Goal: Task Accomplishment & Management: Manage account settings

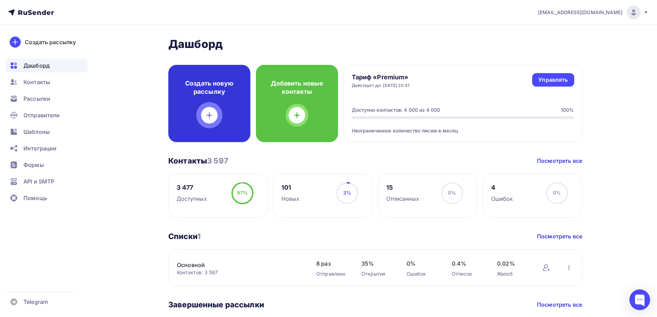
click at [209, 111] on div at bounding box center [209, 115] width 17 height 17
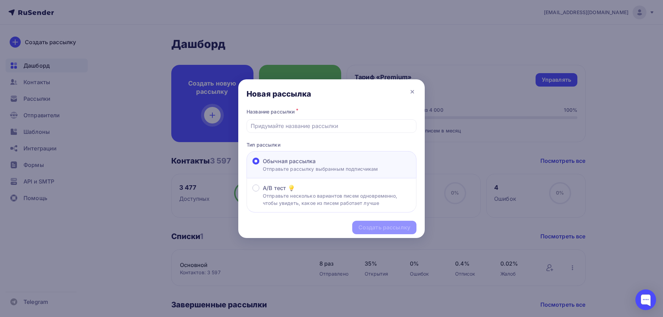
click at [311, 163] on span "Обычная рассылка" at bounding box center [289, 161] width 53 height 8
click at [263, 165] on input "Обычная рассылка Отправьте рассылку выбранным подписчикам" at bounding box center [263, 165] width 0 height 0
click at [262, 166] on label "Обычная рассылка Отправьте рассылку выбранным подписчикам" at bounding box center [315, 165] width 126 height 16
click at [263, 165] on input "Обычная рассылка Отправьте рассылку выбранным подписчикам" at bounding box center [263, 165] width 0 height 0
click at [287, 128] on input "text" at bounding box center [332, 126] width 162 height 8
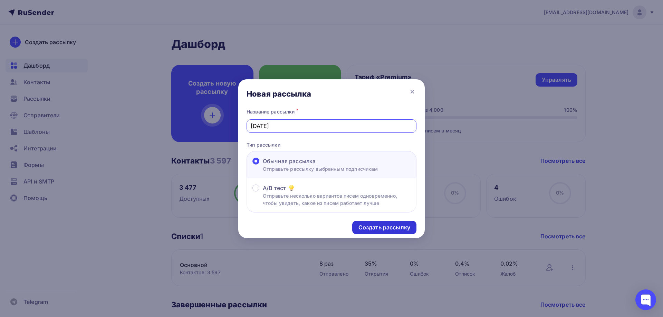
type input "[DATE]"
click at [380, 226] on div "Создать рассылку" at bounding box center [384, 228] width 52 height 8
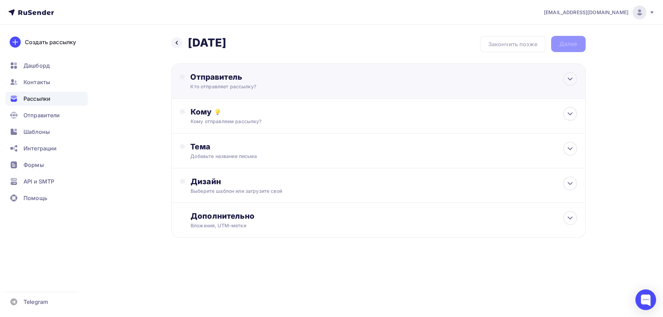
click at [243, 77] on div "Отправитель" at bounding box center [264, 77] width 149 height 10
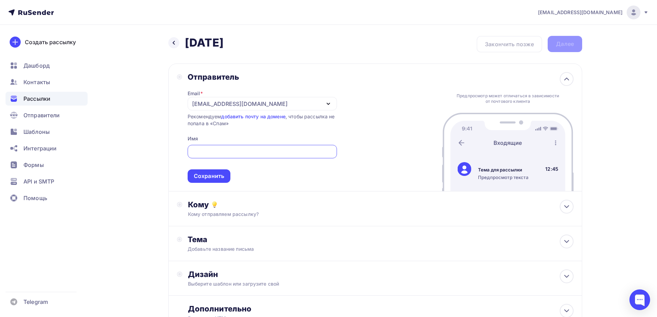
click at [206, 154] on input "text" at bounding box center [262, 152] width 141 height 8
type input """
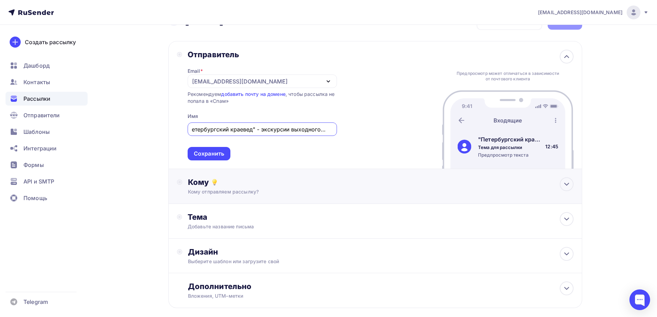
scroll to position [35, 0]
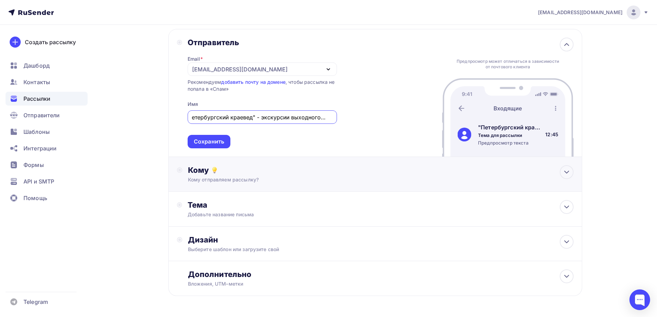
type input ""Петербургский краевед" - экскурсии выходного дня!"
click at [192, 179] on div "Кому отправляем рассылку?" at bounding box center [362, 179] width 348 height 7
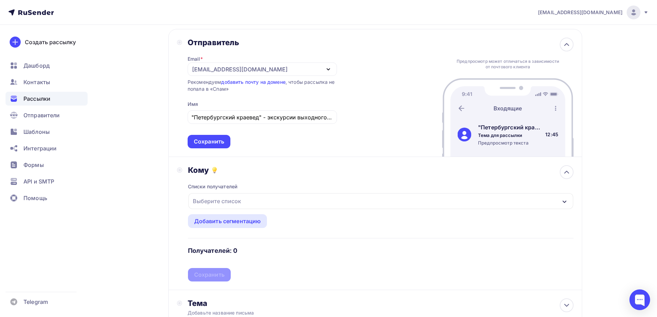
click at [211, 204] on div "Выберите список" at bounding box center [217, 201] width 54 height 12
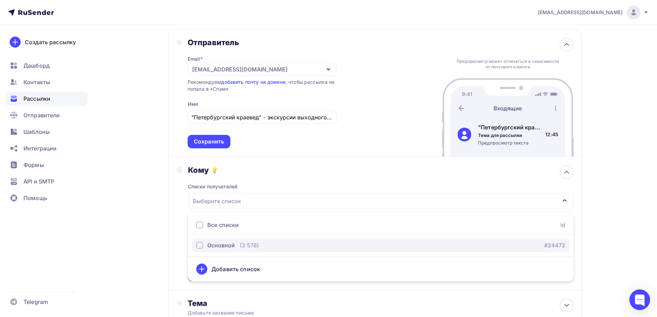
click at [203, 245] on div "Основной" at bounding box center [215, 245] width 39 height 8
click at [145, 237] on div "Назад [DATE] [DATE] Закончить позже Далее Отправитель Email * [EMAIL_ADDRESS][D…" at bounding box center [329, 214] width 566 height 449
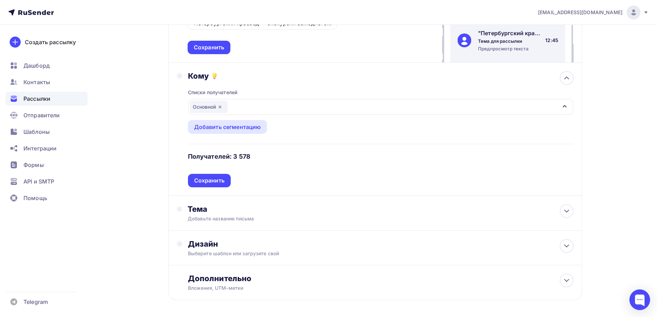
scroll to position [138, 0]
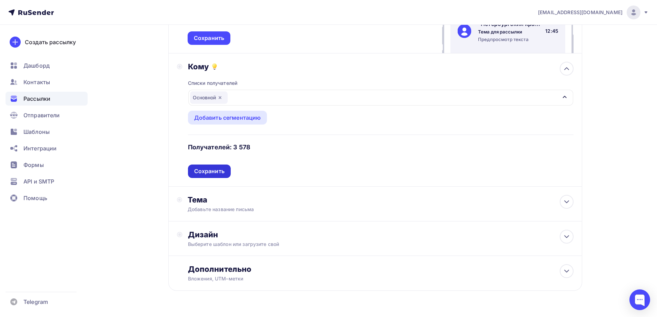
click at [211, 174] on div "Сохранить" at bounding box center [209, 171] width 30 height 8
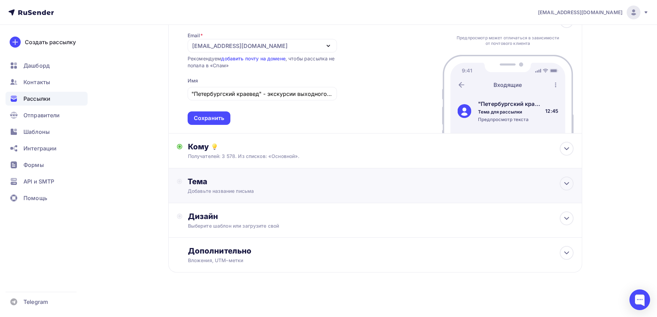
click at [242, 185] on div "Тема" at bounding box center [256, 182] width 136 height 10
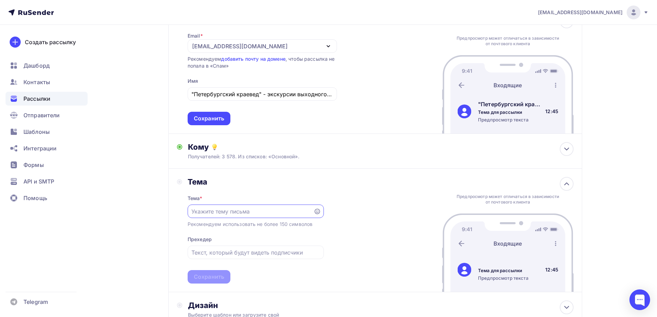
scroll to position [0, 0]
click at [223, 212] on input "text" at bounding box center [251, 211] width 118 height 8
type input "Ближайшие экскурсии"
click at [216, 274] on div "Сохранить" at bounding box center [209, 277] width 30 height 8
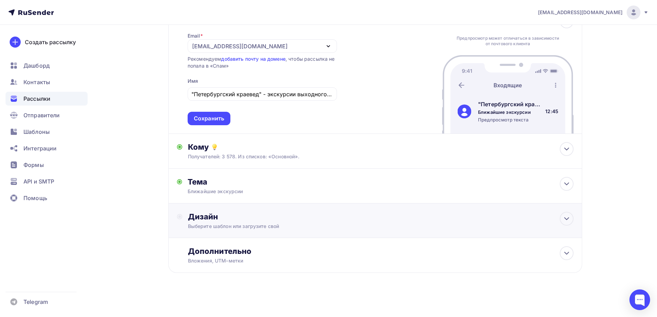
click at [221, 218] on div "Дизайн" at bounding box center [381, 217] width 386 height 10
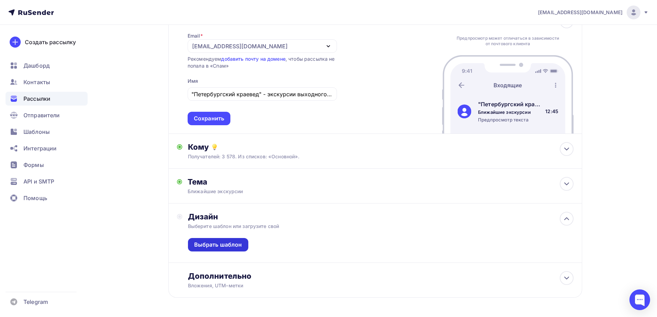
click at [219, 242] on div "Выбрать шаблон" at bounding box center [218, 245] width 48 height 8
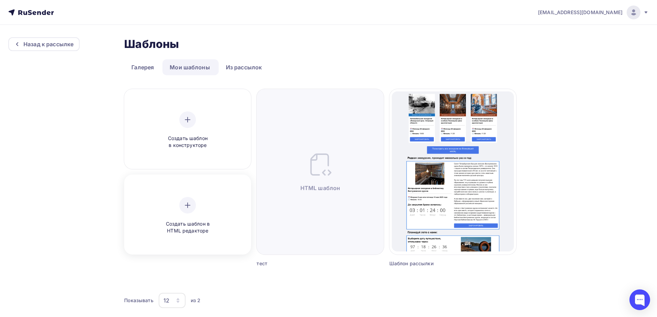
click at [186, 209] on icon at bounding box center [188, 205] width 8 height 8
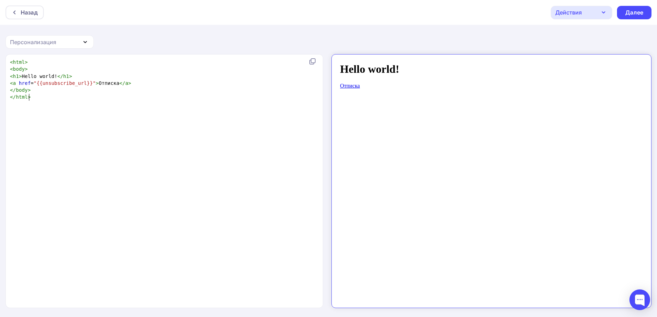
scroll to position [2, 0]
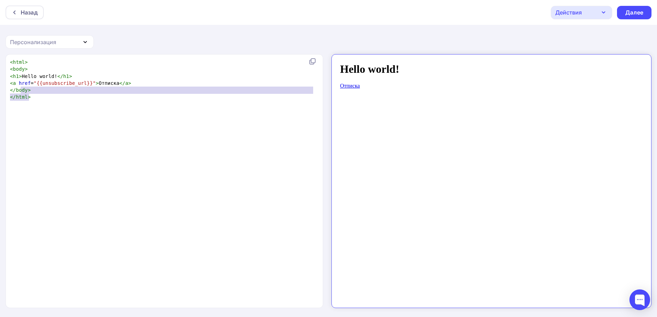
type textarea "<html> <body> <h1>Hello world!</h1> <a href="{{unsubscribe_url}}">Отписка</a> <…"
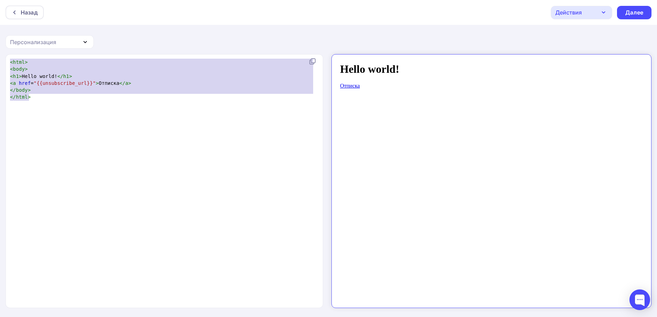
drag, startPoint x: 31, startPoint y: 99, endPoint x: 4, endPoint y: 53, distance: 53.5
click at [4, 53] on div "Назад Действия Отправить тестовое письмо Сохранить в Мои шаблоны Выйти без сохр…" at bounding box center [328, 159] width 657 height 318
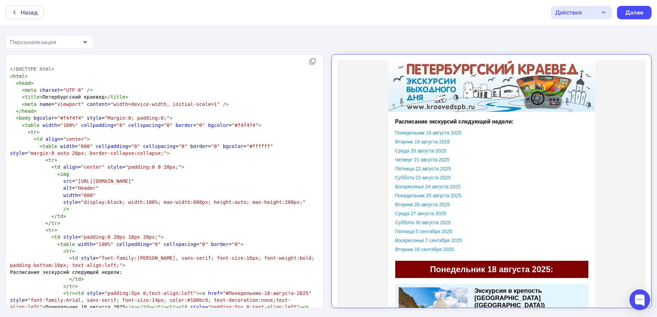
scroll to position [35, 0]
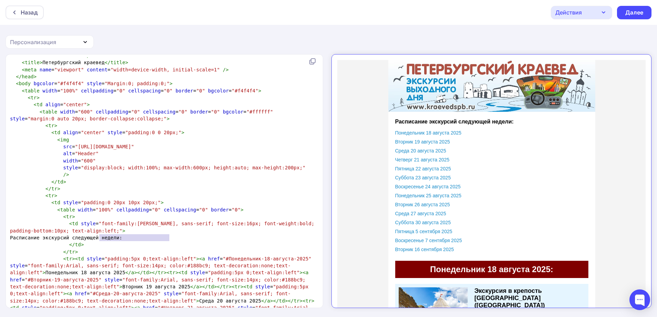
drag, startPoint x: 100, startPoint y: 236, endPoint x: 168, endPoint y: 238, distance: 68.4
click at [123, 238] on span "Расписание экскурсий следующей недели:" at bounding box center [66, 238] width 113 height 6
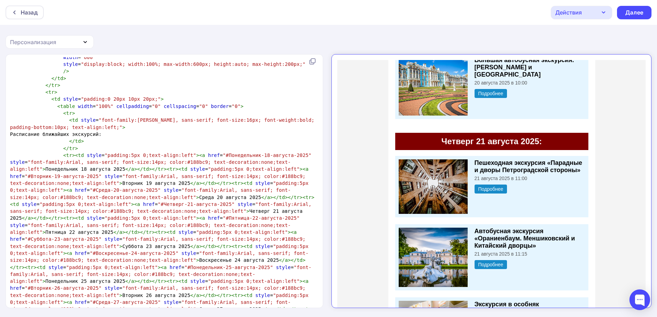
scroll to position [1035, 0]
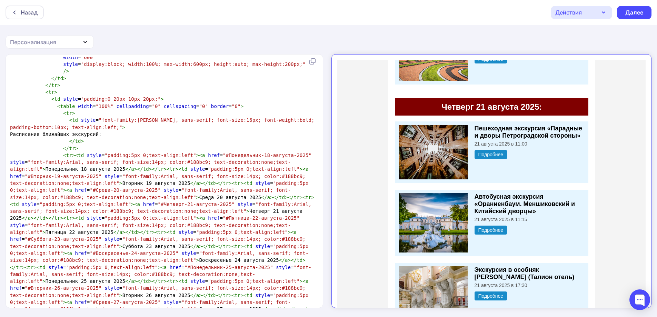
type textarea "ближайших экскурсий"
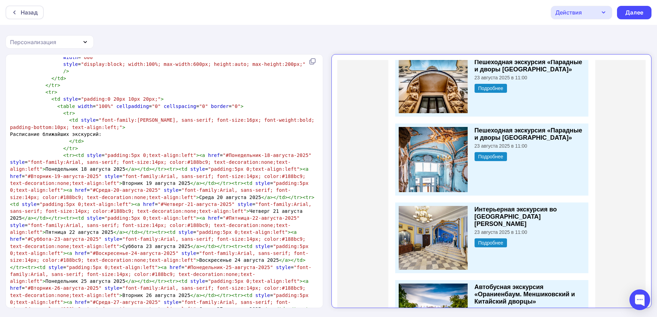
scroll to position [4404, 0]
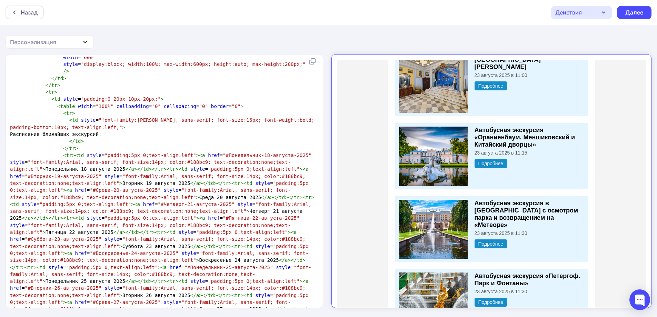
drag, startPoint x: 640, startPoint y: 96, endPoint x: 985, endPoint y: 261, distance: 382.1
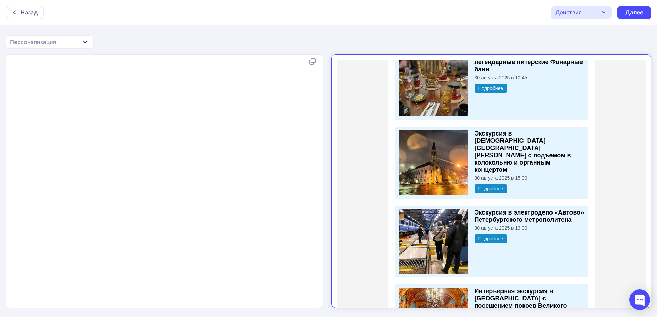
scroll to position [27101, 0]
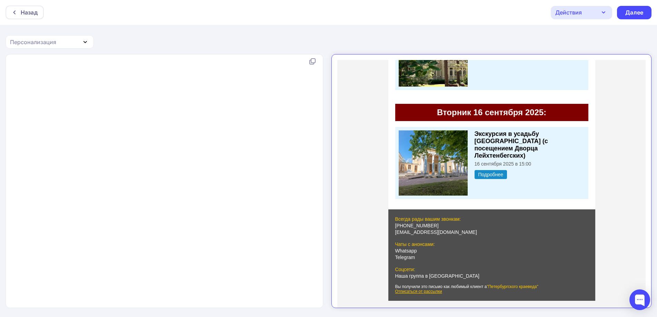
scroll to position [0, 0]
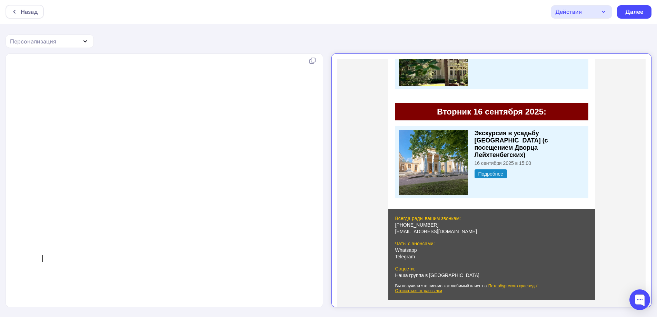
type textarea "</table>"
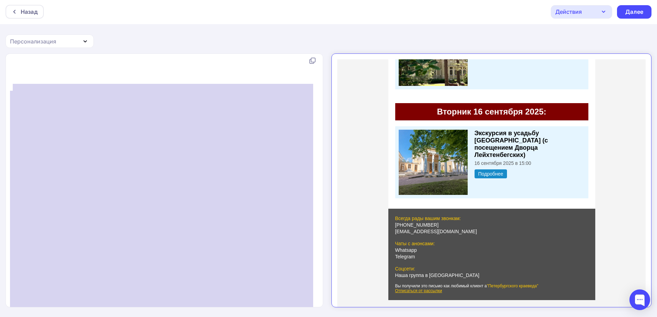
type textarea "</lo> </ip> <do> <si ametc="adipisc:55el 7;"> <s doei="Tempori-22-utlabore-3104…"
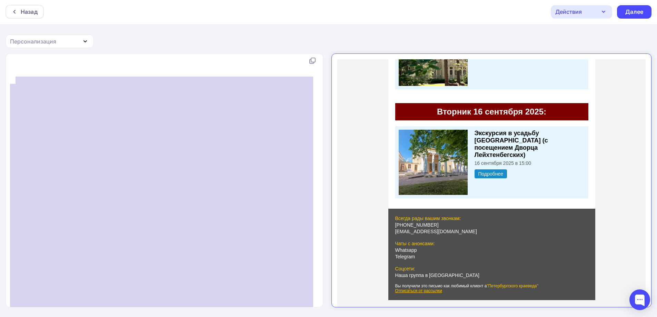
drag, startPoint x: 79, startPoint y: 235, endPoint x: 14, endPoint y: 83, distance: 165.4
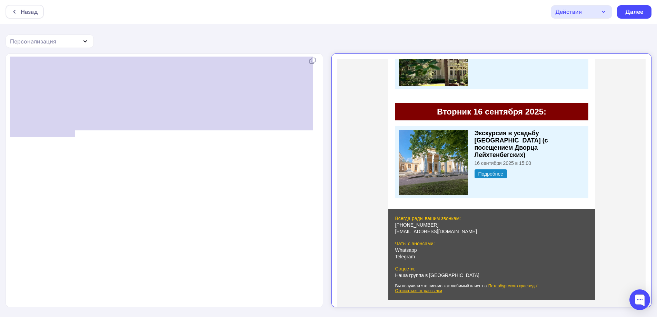
drag, startPoint x: 52, startPoint y: 150, endPoint x: 52, endPoint y: 154, distance: 3.5
type textarea "</table>"
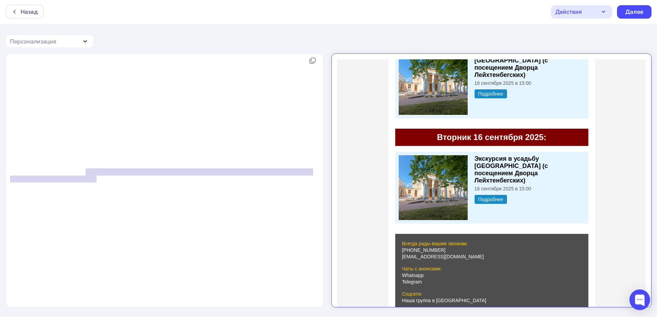
type textarea ": center;background-color: maroon;color: #fff;"> Вторн"
drag, startPoint x: 86, startPoint y: 175, endPoint x: 99, endPoint y: 179, distance: 13.7
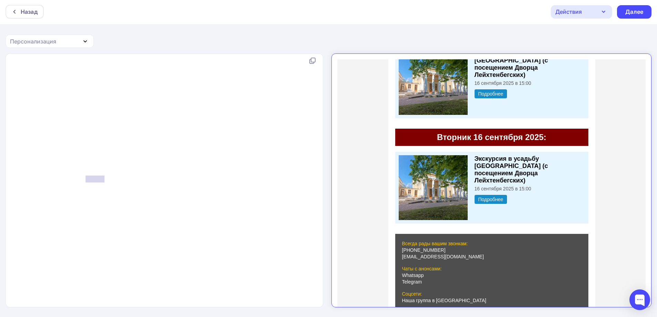
drag, startPoint x: 104, startPoint y: 176, endPoint x: 85, endPoint y: 176, distance: 18.3
type textarea "[DATE]"
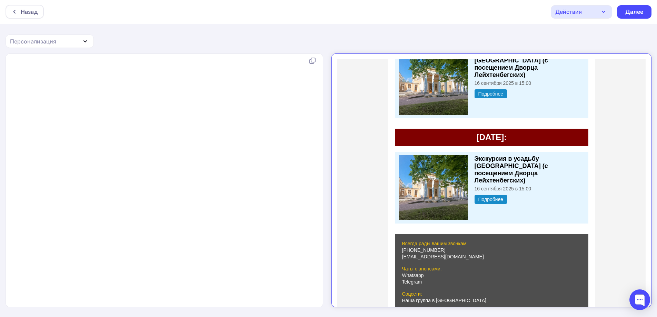
type textarea "1"
type textarea "октяб"
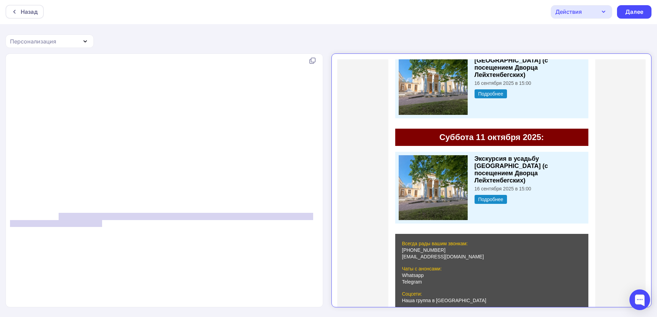
type textarea "Экскурсия в усадьбу [GEOGRAPHIC_DATA] (с посещением Дворца Лейхтенбегских)"
drag, startPoint x: 59, startPoint y: 214, endPoint x: 235, endPoint y: 222, distance: 175.8
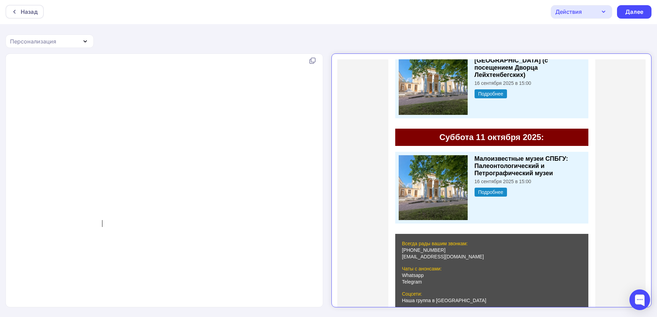
type textarea "1"
type textarea "окт"
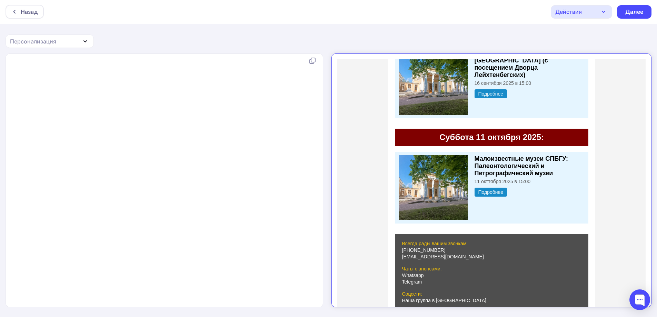
type textarea "4"
type textarea "ext-align:left;"> <a href="https"
drag, startPoint x: 121, startPoint y: 246, endPoint x: 135, endPoint y: 252, distance: 14.5
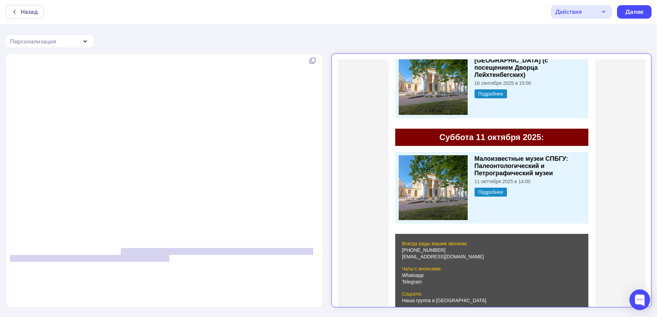
type textarea "[URL][DOMAIN_NAME][DATE]"
drag, startPoint x: 120, startPoint y: 249, endPoint x: 171, endPoint y: 256, distance: 51.3
paste textarea
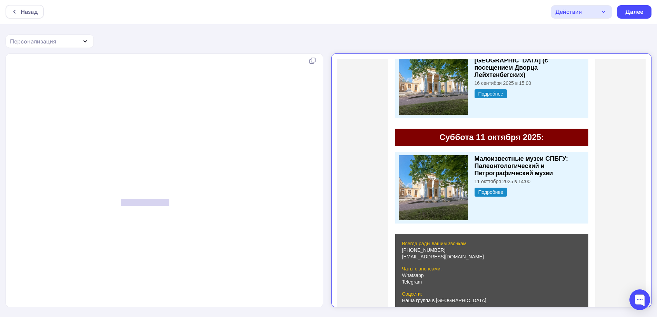
type textarea "[URL][DOMAIN_NAME][DATE]"
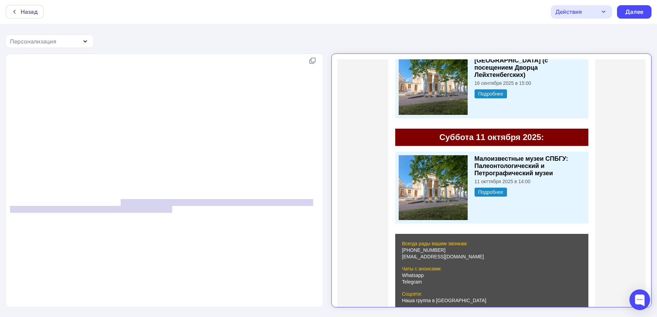
drag, startPoint x: 121, startPoint y: 201, endPoint x: 172, endPoint y: 210, distance: 50.9
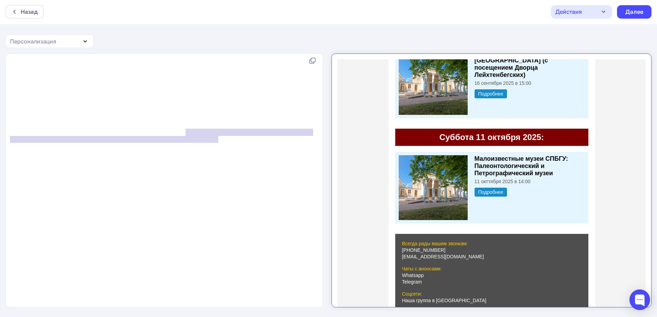
type textarea "<img src="[URL][DOMAIN_NAME]"
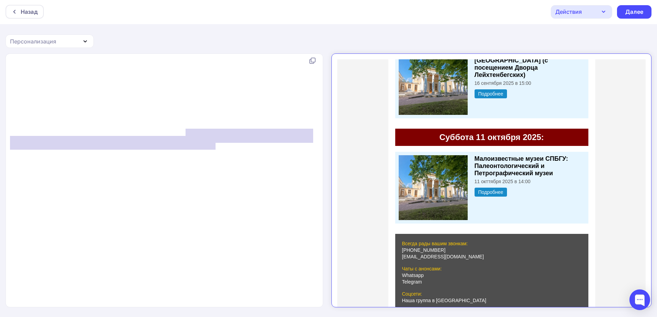
drag, startPoint x: 221, startPoint y: 135, endPoint x: 215, endPoint y: 145, distance: 11.8
drag, startPoint x: 203, startPoint y: 171, endPoint x: 210, endPoint y: 161, distance: 12.1
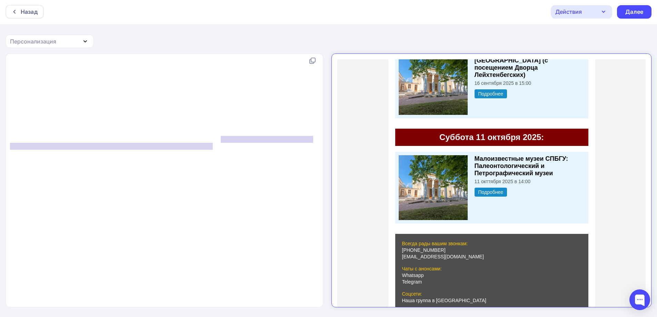
type textarea "[URL][DOMAIN_NAME]"
drag, startPoint x: 221, startPoint y: 137, endPoint x: 216, endPoint y: 145, distance: 10.0
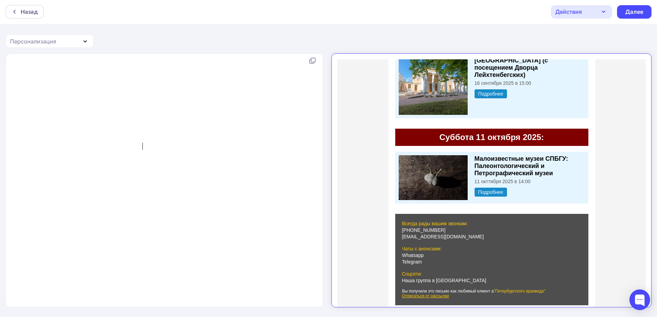
scroll to position [7361, 0]
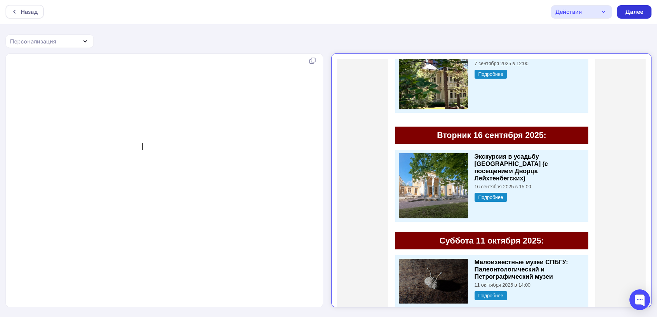
click at [634, 13] on div "Далее" at bounding box center [635, 12] width 18 height 8
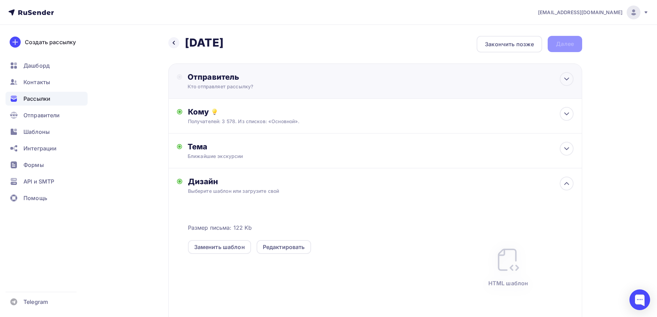
click at [198, 81] on div "Отправитель" at bounding box center [262, 77] width 149 height 10
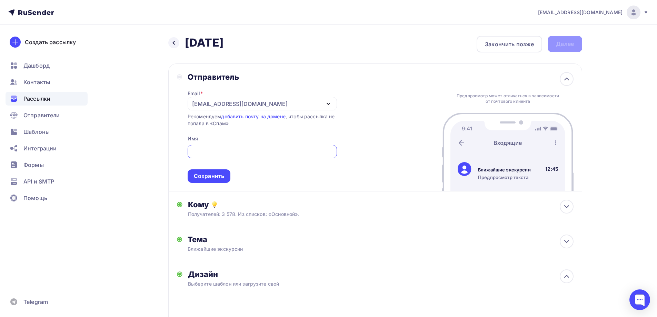
click at [211, 152] on input "text" at bounding box center [262, 152] width 141 height 8
type input "@"
type input ""Петербургский краевед" - экскурсии выходного дня!"
drag, startPoint x: 205, startPoint y: 171, endPoint x: 205, endPoint y: 177, distance: 5.9
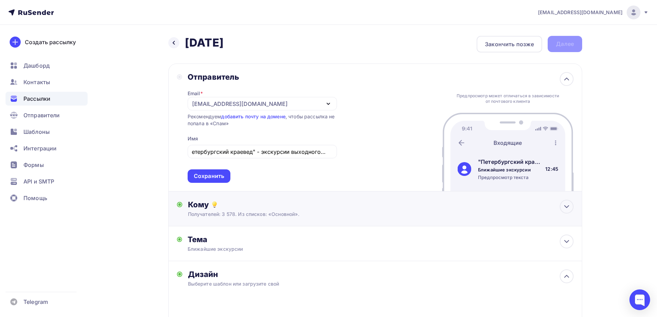
click at [205, 172] on div "Сохранить" at bounding box center [209, 175] width 43 height 13
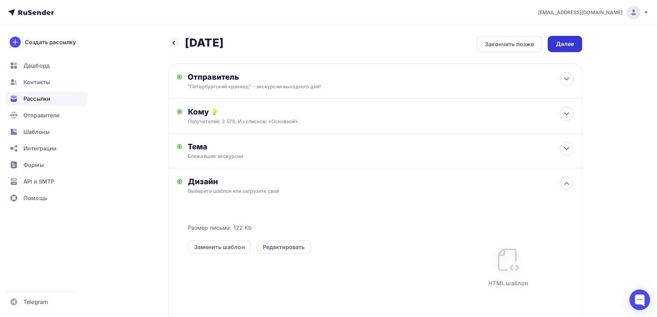
click at [569, 39] on div "Далее" at bounding box center [565, 44] width 35 height 16
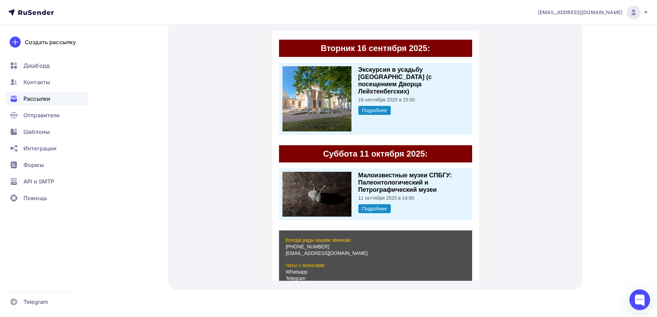
scroll to position [7482, 0]
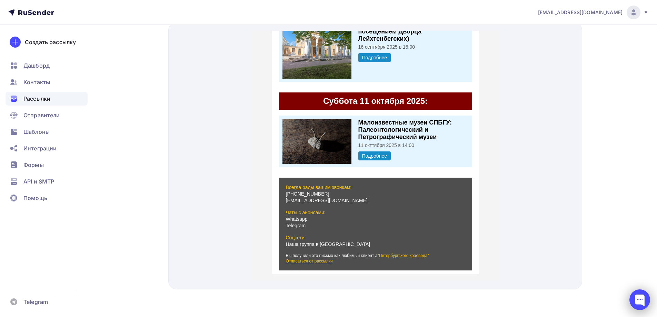
click at [640, 304] on div at bounding box center [640, 300] width 21 height 21
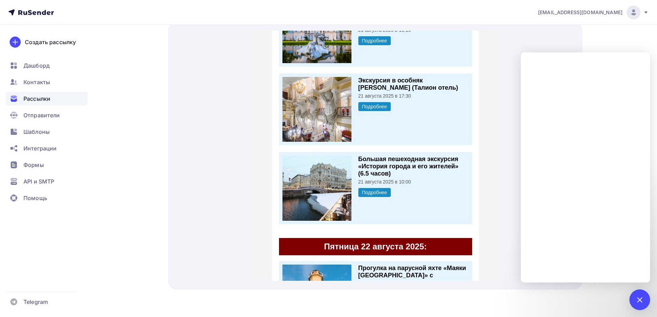
scroll to position [0, 0]
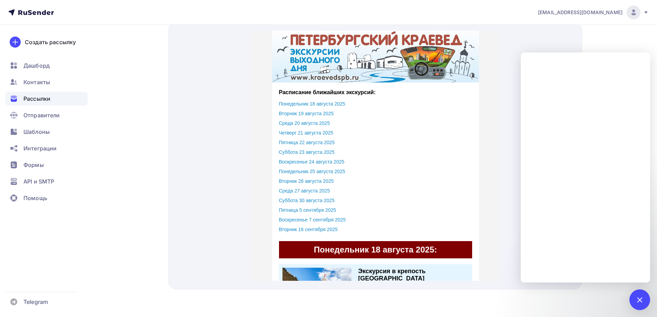
click at [41, 100] on span "Рассылки" at bounding box center [36, 99] width 27 height 8
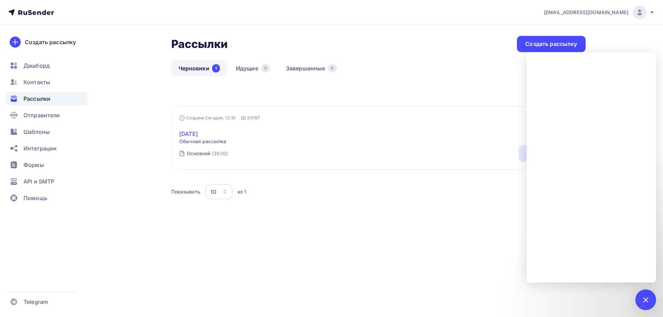
click at [204, 131] on link "[DATE]" at bounding box center [202, 134] width 47 height 8
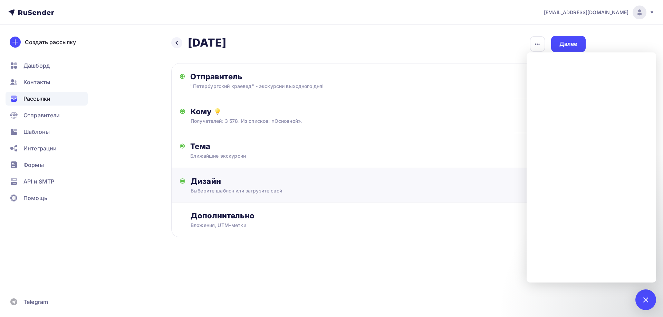
click at [212, 174] on div "Дизайн Выберите шаблон или загрузите свой Размер письма: 122 Kb Заменить шаблон…" at bounding box center [378, 185] width 414 height 35
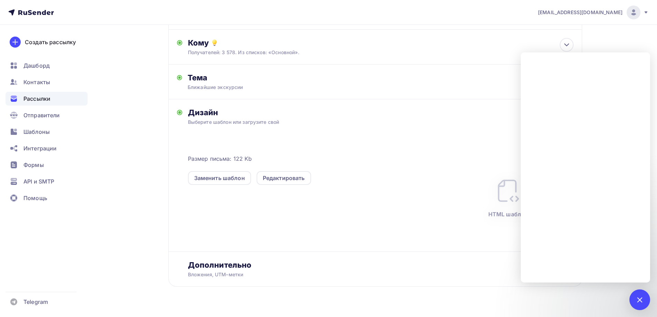
scroll to position [83, 0]
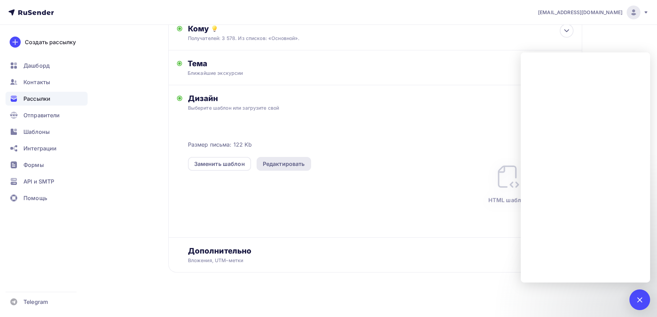
click at [289, 163] on div "Редактировать" at bounding box center [284, 164] width 42 height 8
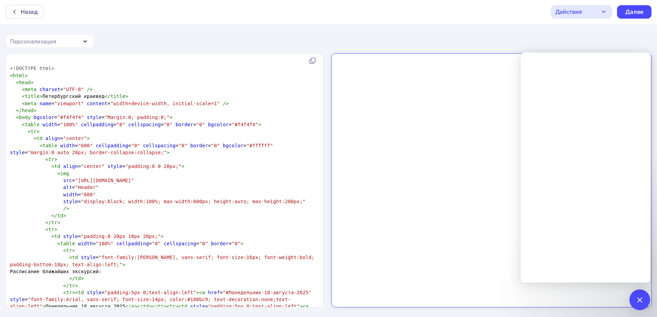
click at [99, 159] on pre "< tr >" at bounding box center [163, 159] width 309 height 7
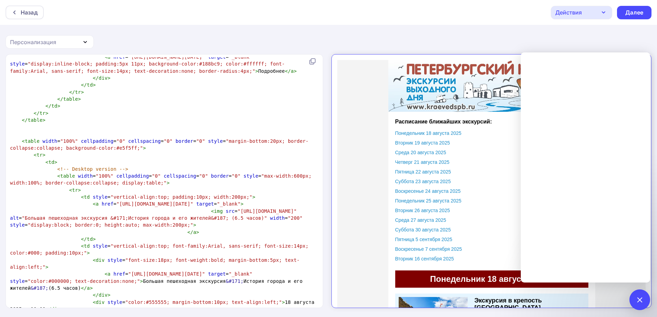
scroll to position [27818, 0]
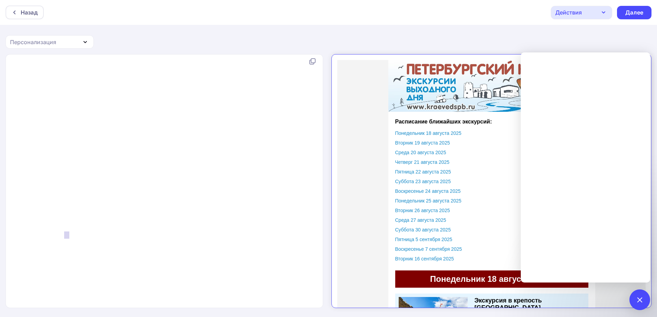
type textarea "Отпи"
drag, startPoint x: 68, startPoint y: 231, endPoint x: 56, endPoint y: 227, distance: 12.2
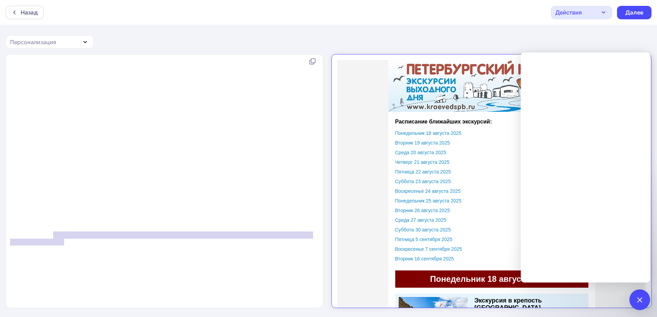
type textarea "<a href="{{unsubscribe_url}}" style="font-size:12px; color:#fec903; text-decora…"
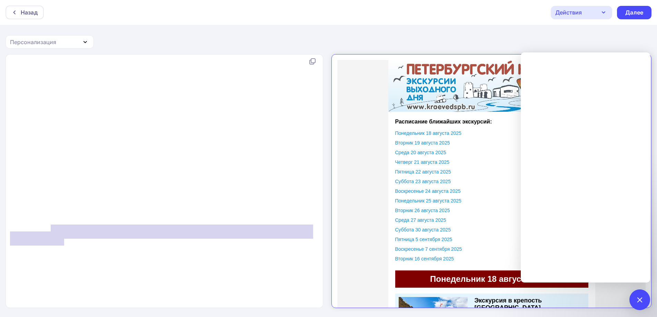
drag, startPoint x: 67, startPoint y: 234, endPoint x: 51, endPoint y: 224, distance: 19.1
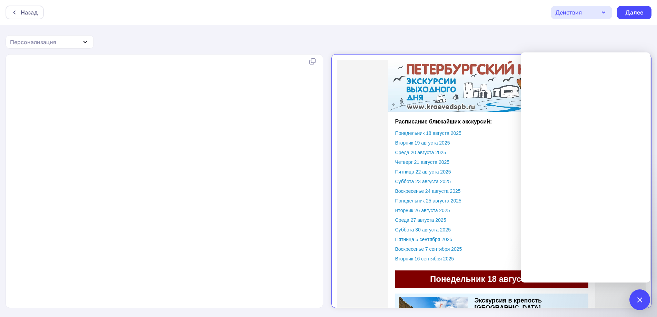
scroll to position [1, 0]
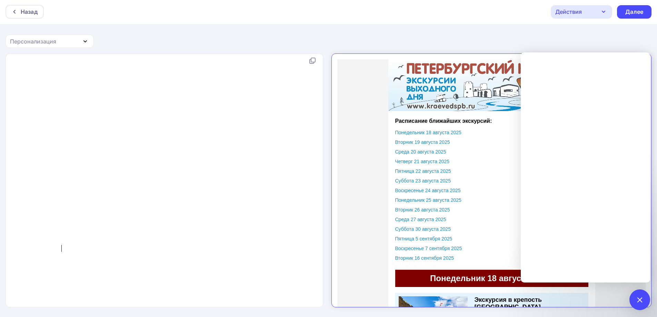
type textarea "c"
drag, startPoint x: 232, startPoint y: 184, endPoint x: 209, endPoint y: 190, distance: 23.5
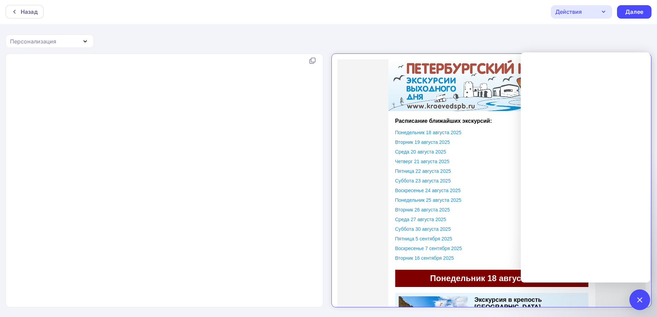
type textarea "<!LOREMIP dolo> <sita> <cons> <adip elitsed="DOE-2" /> <tempo>Incididuntutl etd…"
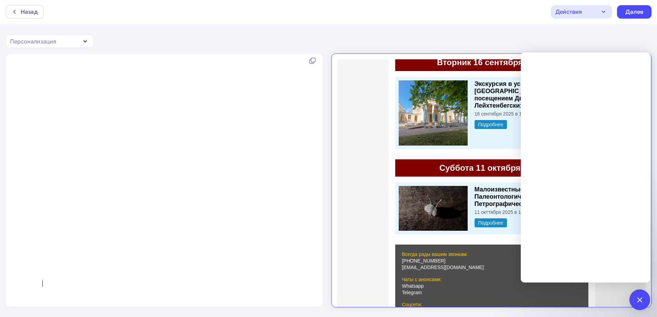
scroll to position [7485, 0]
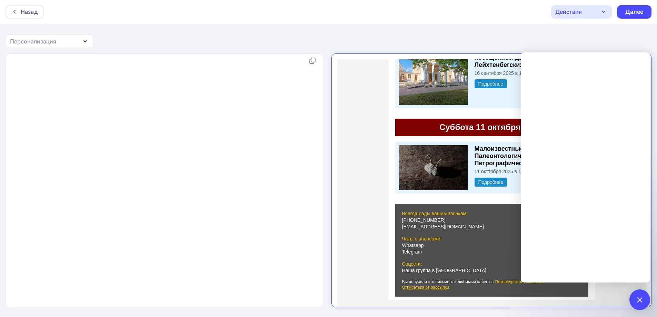
click at [322, 249] on div "x ​ <!DOCTYPE html> < html > < head > < meta charset = "UTF-8" /> < title > Пет…" at bounding box center [165, 180] width 318 height 253
type textarea "<!LOREMIP dolo> <sita> <cons> <adip elitsed="DOE-2" /> <tempo>Incididuntutl etd…"
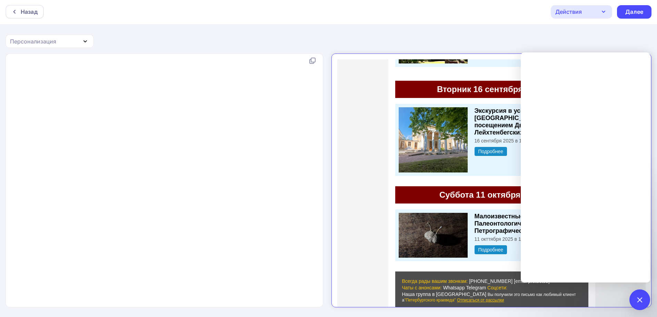
scroll to position [7424, 0]
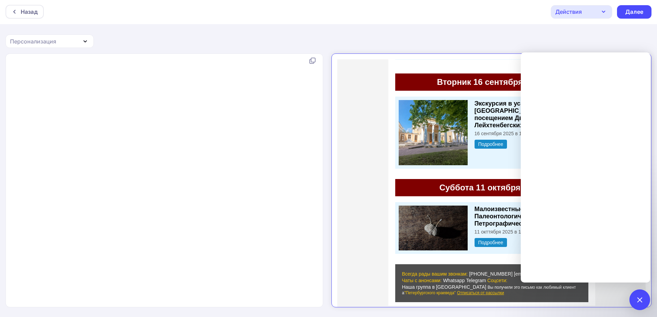
type textarea "<!LOREMIP dolo> <sita> <cons> <adip elitsed="DOE-2" /> <tempo>Incididuntutl etd…"
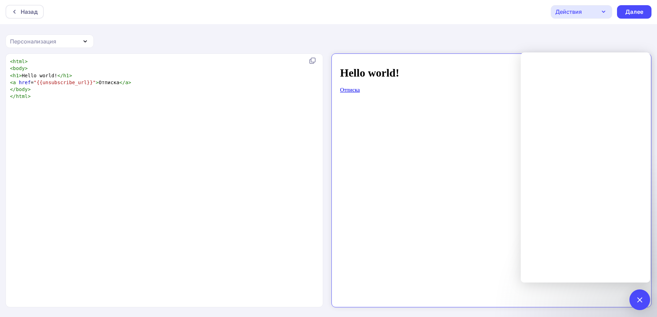
scroll to position [0, 0]
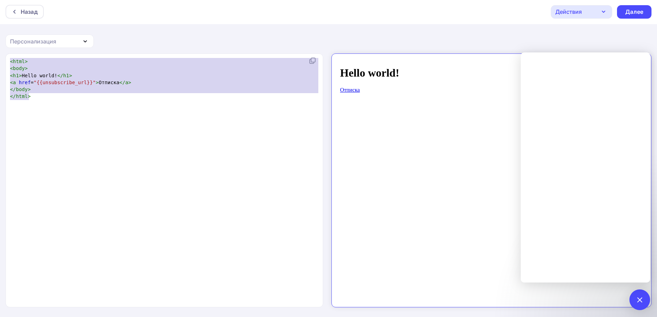
drag, startPoint x: 33, startPoint y: 98, endPoint x: 11, endPoint y: 61, distance: 42.4
click at [6, 60] on div "<html> <body> <h1>Hello world!</h1> <a href="{{unsubscribe_url}}">Отписка</a> <…" at bounding box center [165, 180] width 318 height 254
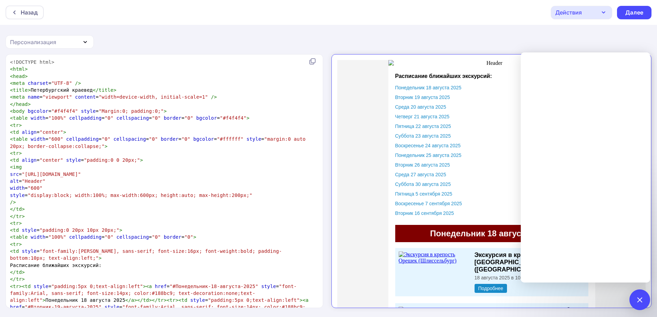
click at [2, 61] on div "<html> <body> <h1>Hello world!</h1> <a href="{{unsubscribe_url}}">Отписка</a> <…" at bounding box center [328, 186] width 657 height 264
type textarea "<!DOCTYPE html>"
click at [86, 138] on span "cellpadding" at bounding box center [82, 139] width 32 height 6
type textarea "<lore> <ipsu> <dolo sitamet="CON-7" /> <adipi>Elitseddoeius tempori</utlab> <et…"
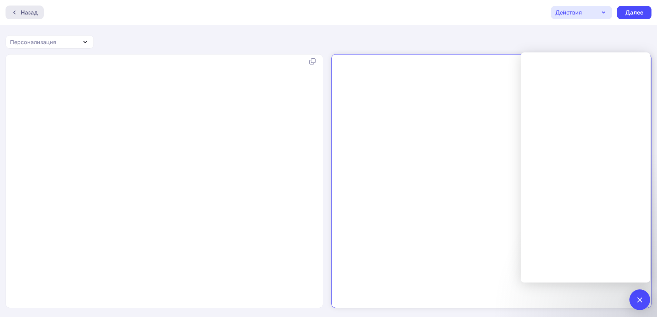
click at [30, 12] on div "Назад" at bounding box center [29, 12] width 17 height 8
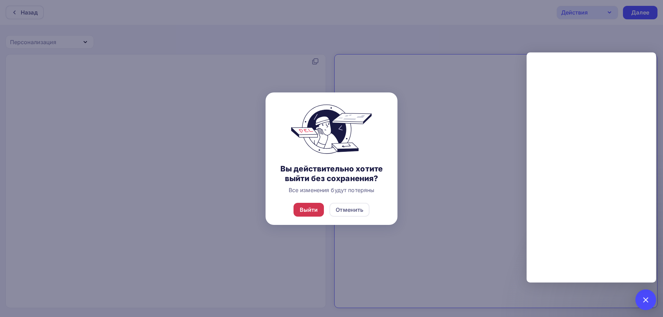
click at [314, 206] on div "Выйти" at bounding box center [309, 210] width 18 height 8
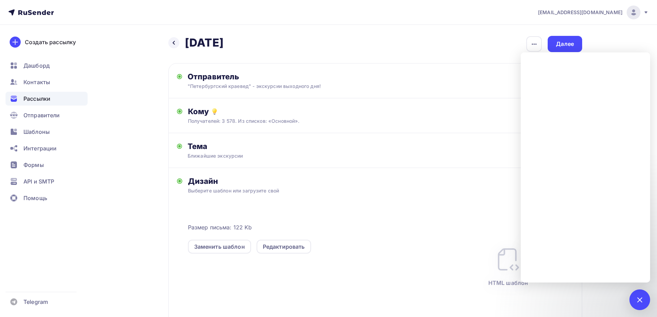
click at [215, 188] on div "Выберите шаблон или загрузите свой" at bounding box center [362, 190] width 348 height 7
click at [277, 243] on div "Редактировать" at bounding box center [284, 247] width 42 height 8
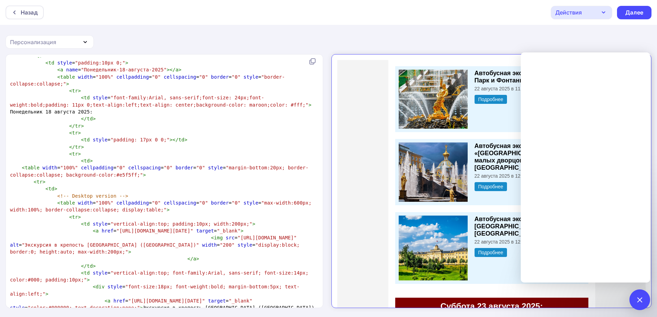
scroll to position [2554, 0]
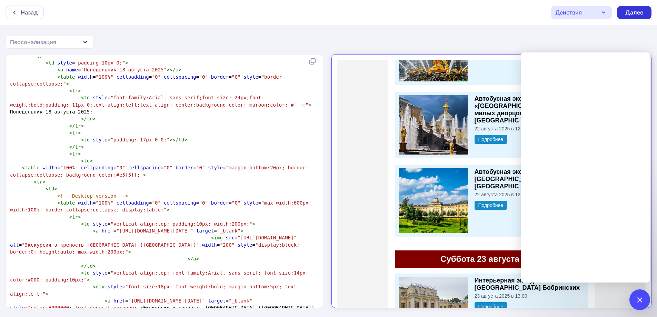
click at [642, 16] on div "Далее" at bounding box center [635, 13] width 18 height 8
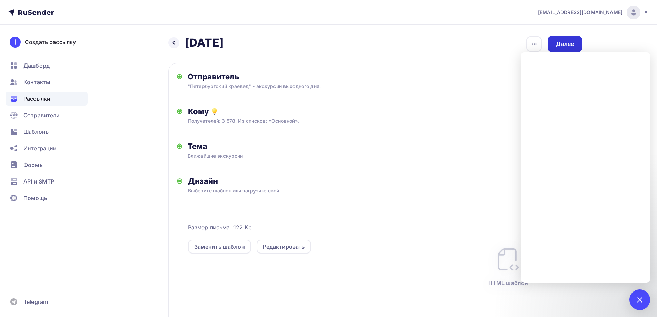
click at [568, 41] on div "Далее" at bounding box center [565, 44] width 18 height 8
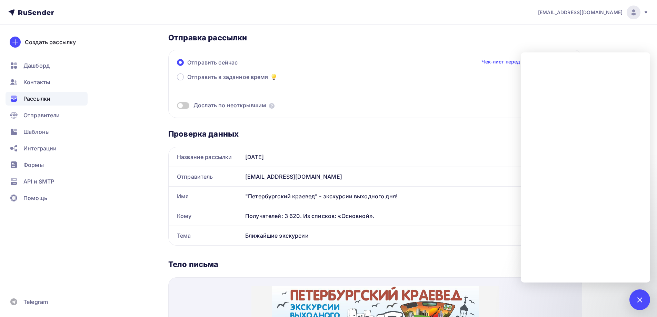
scroll to position [35, 0]
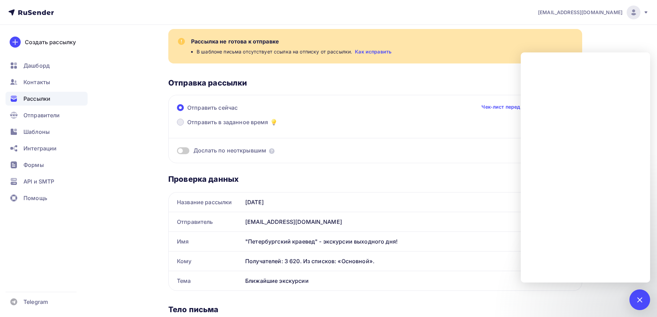
click at [210, 118] on span "Отправить в заданное время" at bounding box center [227, 122] width 81 height 8
click at [187, 126] on input "Отправить в заданное время" at bounding box center [187, 126] width 0 height 0
click at [184, 125] on label "Отправить в заданное время" at bounding box center [227, 123] width 101 height 10
click at [187, 126] on input "Отправить в заданное время" at bounding box center [187, 126] width 0 height 0
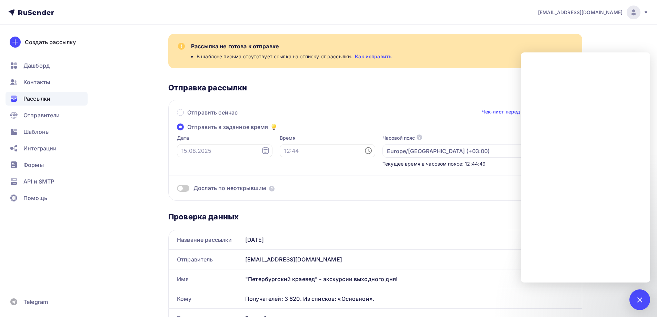
scroll to position [0, 0]
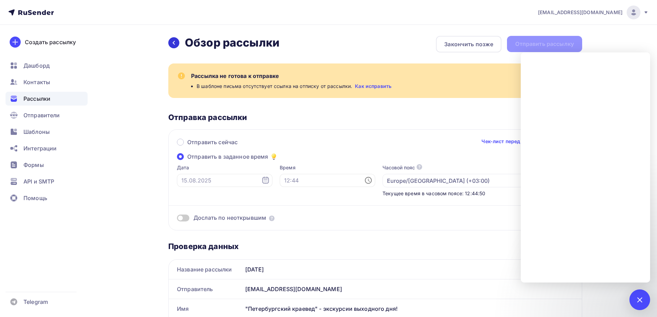
click at [177, 47] on div at bounding box center [173, 42] width 11 height 11
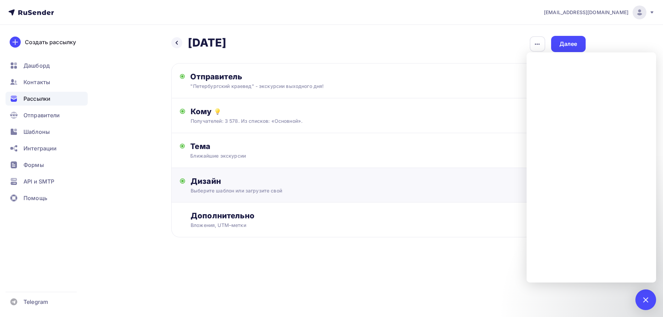
click at [243, 192] on div "Выберите шаблон или загрузите свой" at bounding box center [365, 190] width 348 height 7
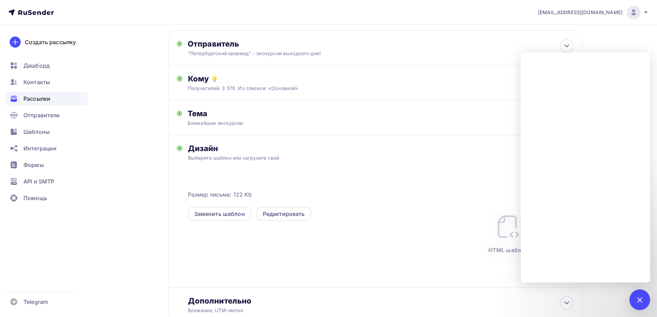
scroll to position [69, 0]
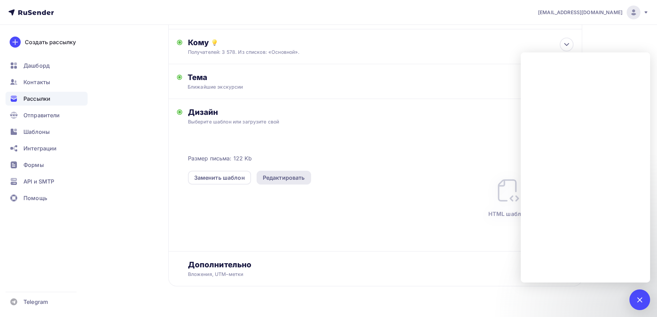
click at [273, 178] on div "Редактировать" at bounding box center [284, 178] width 42 height 8
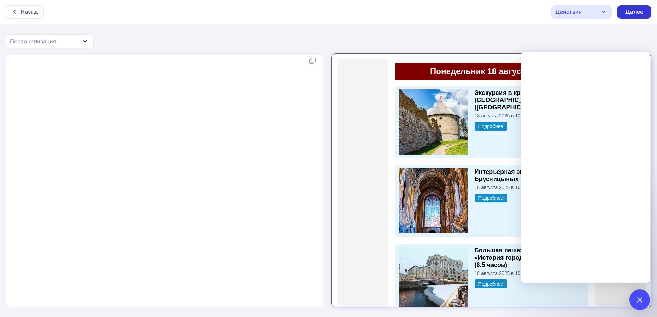
click at [634, 15] on div "Далее" at bounding box center [635, 12] width 18 height 8
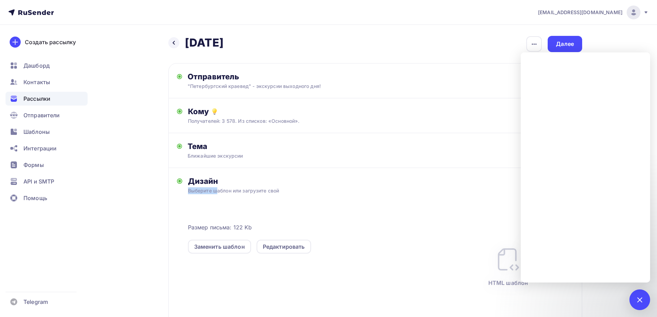
click at [218, 187] on div "Дизайн Выберите шаблон или загрузите свой Размер письма: 122 Kb Заменить шаблон…" at bounding box center [381, 248] width 386 height 144
click at [281, 244] on div "Редактировать" at bounding box center [284, 247] width 42 height 8
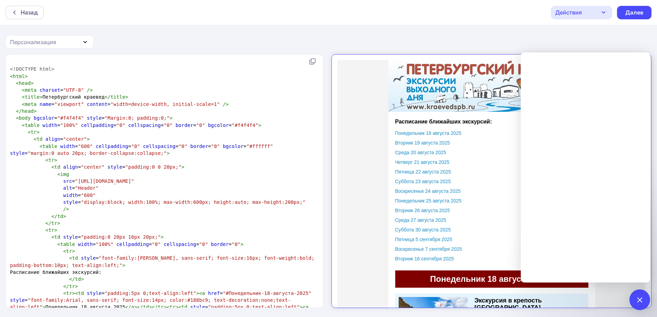
scroll to position [621, 0]
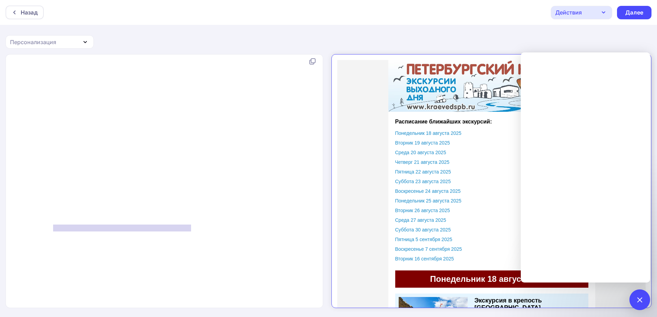
scroll to position [2, 0]
type textarea "<a href="{{unsubscribe_url}}" style="font-size:12px; color:#fec903; text-decora…"
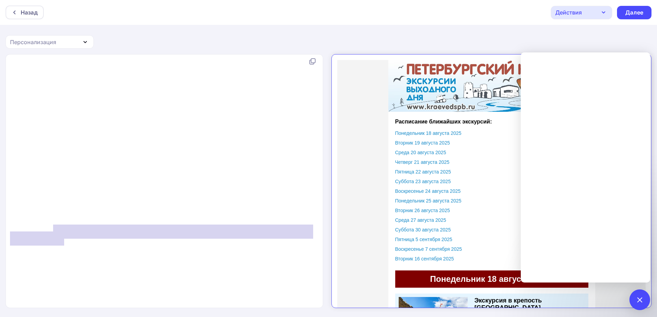
drag, startPoint x: 52, startPoint y: 220, endPoint x: 245, endPoint y: 239, distance: 193.5
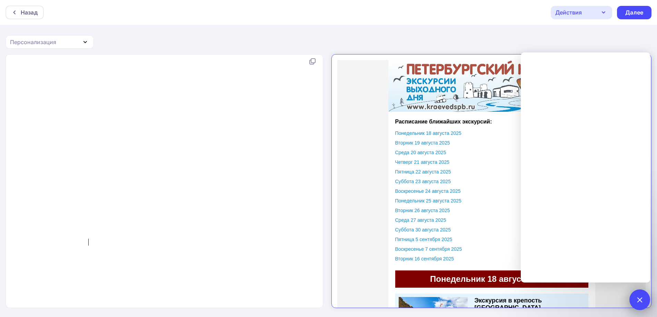
click at [641, 301] on div at bounding box center [639, 299] width 9 height 9
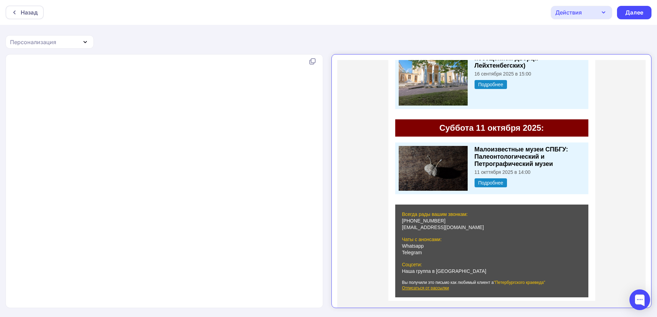
scroll to position [1, 0]
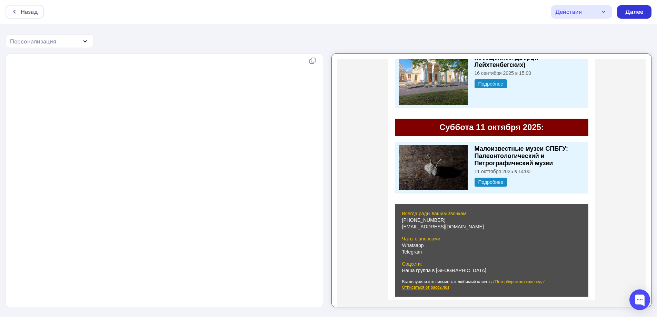
click at [632, 7] on div "Далее" at bounding box center [634, 11] width 35 height 13
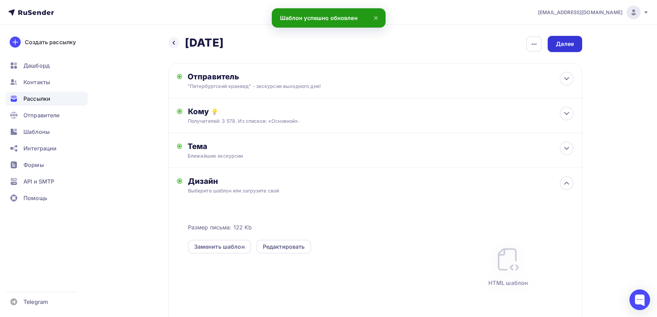
click at [557, 40] on div "Далее" at bounding box center [565, 44] width 35 height 16
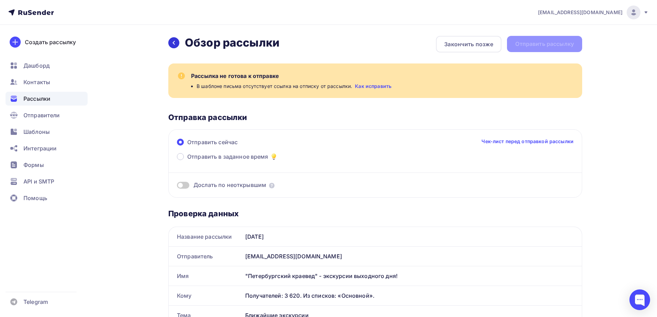
click at [174, 46] on div at bounding box center [173, 42] width 11 height 11
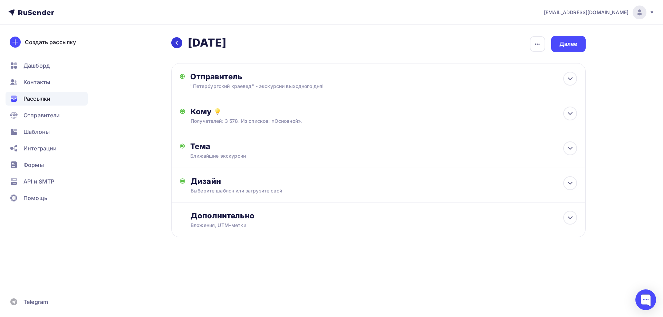
click at [174, 47] on div at bounding box center [176, 42] width 11 height 11
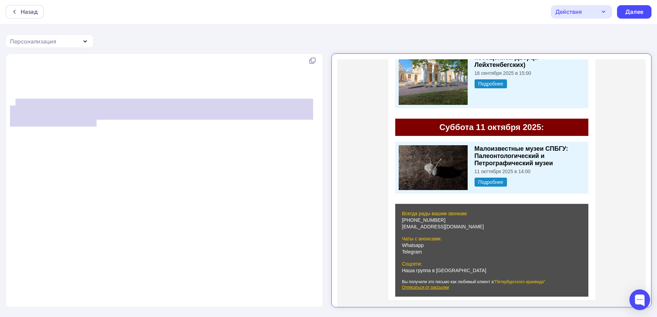
type textarea "<a href="mailto:mail@kraevedspb.ru" style="color:#ffffff; display:inline-block;…"
drag, startPoint x: 98, startPoint y: 121, endPoint x: 6, endPoint y: 104, distance: 94.4
click at [6, 104] on div "<a href="mailto:mail@kraevedspb.ru" style="color:#ffffff; display:inline-block;…" at bounding box center [165, 180] width 318 height 254
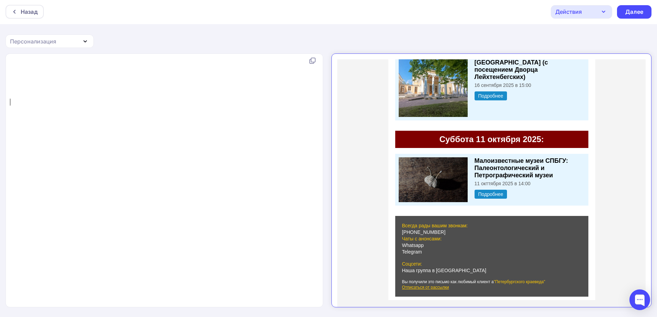
scroll to position [7472, 0]
click at [633, 13] on div "Далее" at bounding box center [635, 12] width 18 height 8
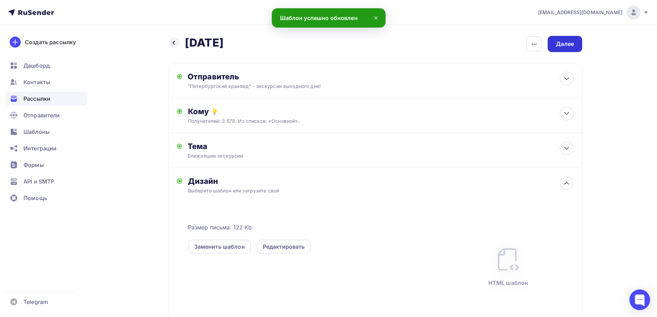
click at [562, 41] on div "Далее" at bounding box center [565, 44] width 18 height 8
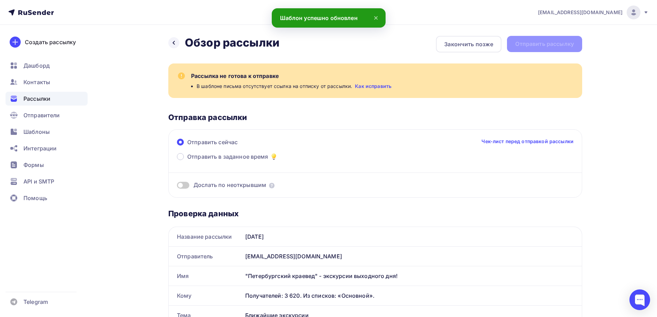
click at [173, 43] on icon at bounding box center [174, 43] width 6 height 6
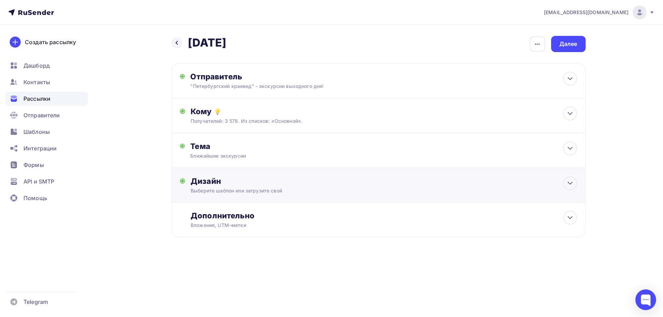
click at [221, 191] on div "Выберите шаблон или загрузите свой" at bounding box center [365, 190] width 348 height 7
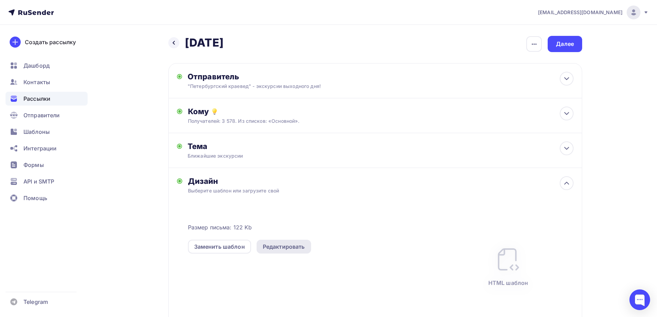
click at [277, 243] on div "Редактировать" at bounding box center [284, 247] width 42 height 8
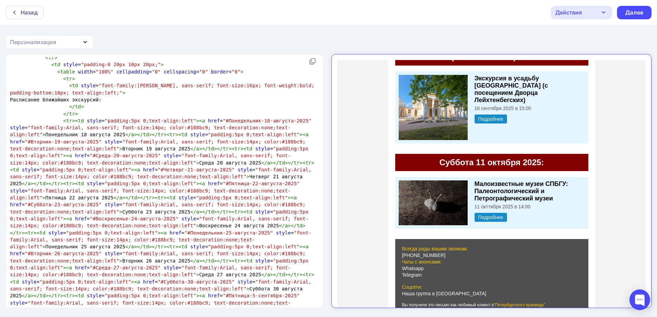
scroll to position [7472, 0]
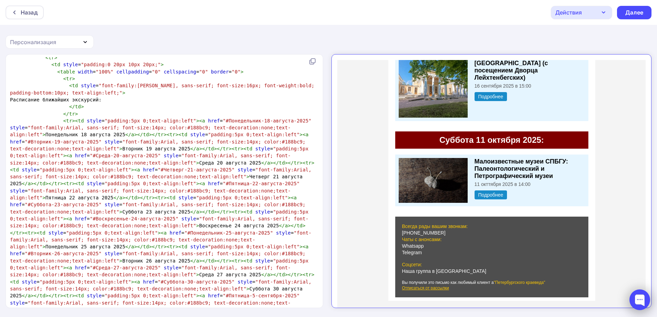
click at [638, 300] on div at bounding box center [640, 300] width 21 height 21
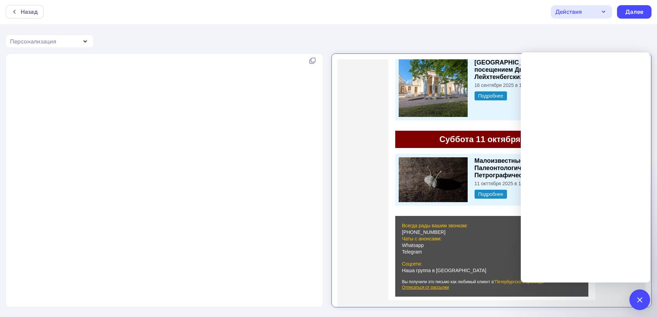
scroll to position [27797, 0]
drag, startPoint x: 67, startPoint y: 241, endPoint x: 49, endPoint y: 241, distance: 18.0
type textarea "</td>"
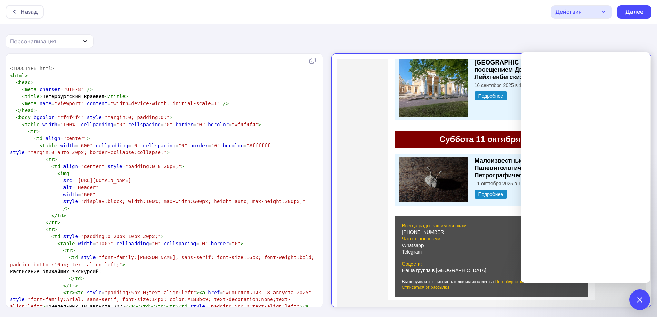
scroll to position [0, 0]
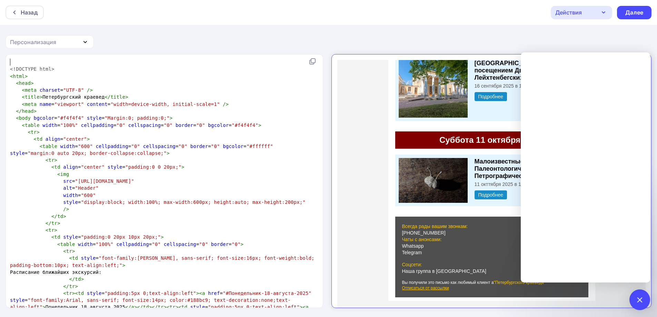
click at [10, 59] on span "​" at bounding box center [10, 62] width 0 height 6
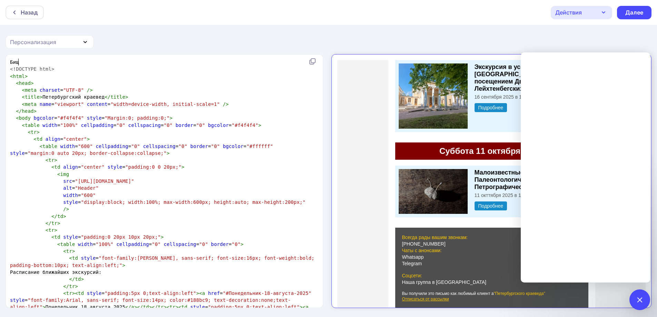
scroll to position [7468, 0]
type textarea "Бищ"
type textarea "<body>"
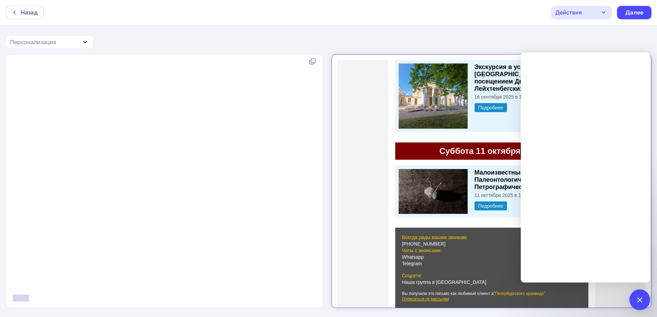
type textarea "</html>"
drag, startPoint x: 29, startPoint y: 290, endPoint x: 11, endPoint y: 290, distance: 18.3
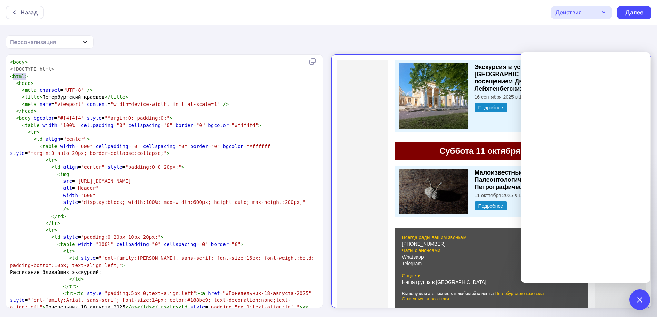
type textarea "<html>"
drag, startPoint x: 28, startPoint y: 75, endPoint x: 0, endPoint y: 75, distance: 28.3
click at [0, 75] on div "<html> x < body > <!DOCTYPE html> < html > < head > < meta charset = "UTF-8" />…" at bounding box center [328, 186] width 657 height 264
click at [9, 60] on pre "< body >" at bounding box center [163, 62] width 309 height 7
click at [639, 11] on div "Далее" at bounding box center [635, 13] width 18 height 8
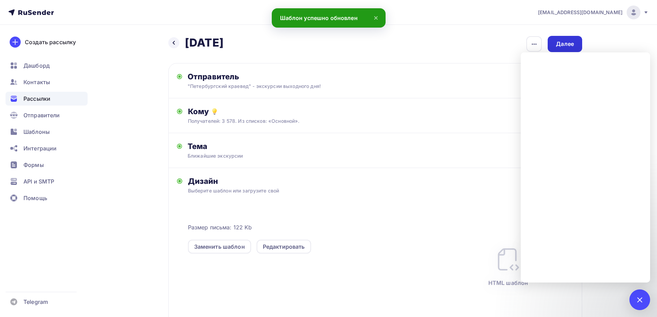
click at [566, 40] on div "Далее" at bounding box center [565, 44] width 18 height 8
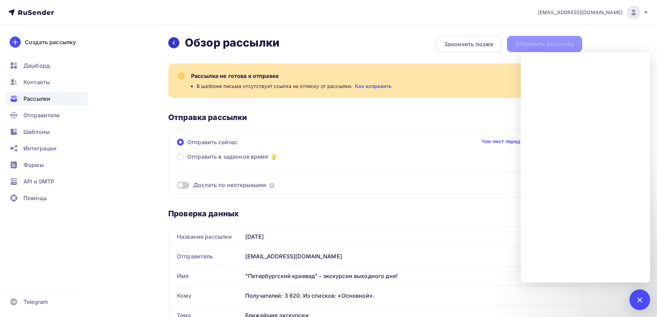
click at [176, 43] on icon at bounding box center [174, 43] width 6 height 6
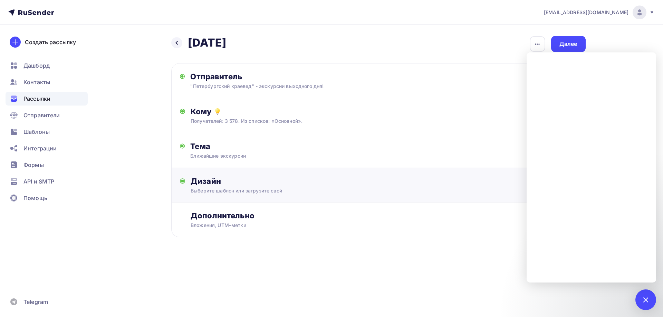
click at [228, 178] on div "Дизайн" at bounding box center [384, 181] width 386 height 10
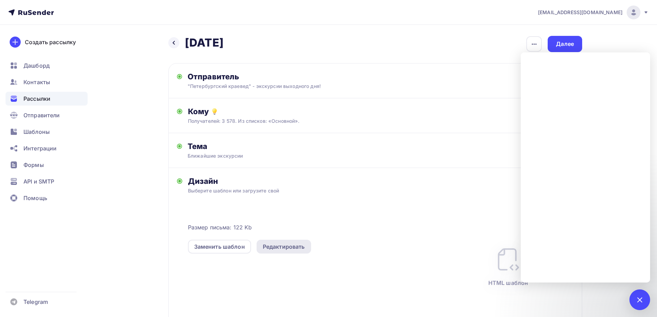
click at [272, 243] on div "Редактировать" at bounding box center [284, 247] width 42 height 8
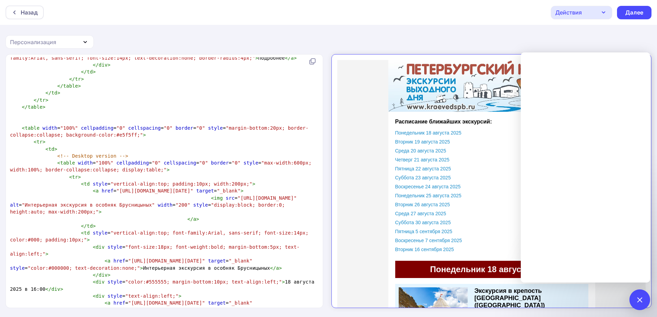
scroll to position [828, 0]
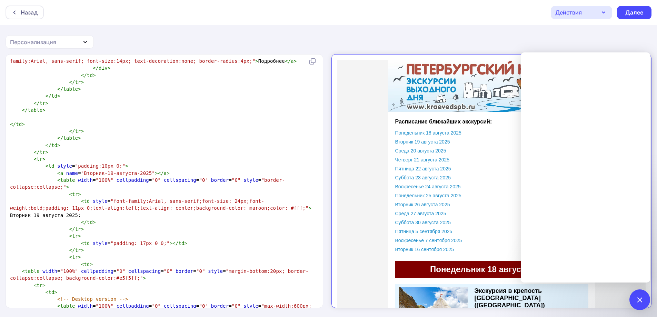
click at [128, 50] on span ""[URL][DOMAIN_NAME][DATE]"" at bounding box center [166, 47] width 77 height 6
type textarea "<html><body> <!DOCTYPE html> <head> <meta charset="UTF-8" /> <title>Петербургск…"
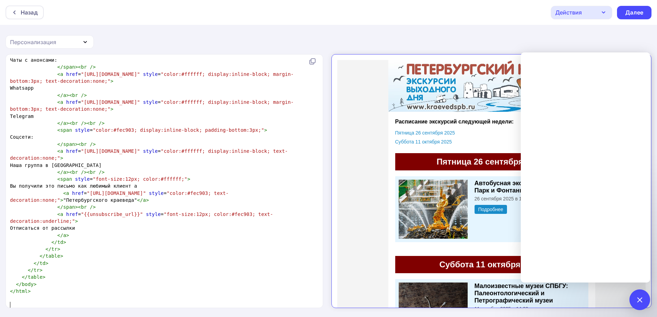
scroll to position [1261, 0]
click at [635, 16] on div "Далее" at bounding box center [635, 13] width 18 height 8
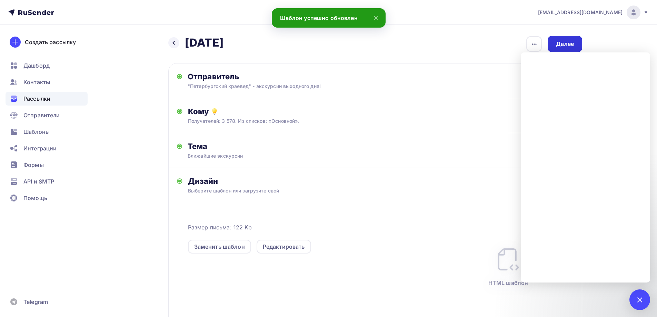
click at [566, 44] on div "Далее" at bounding box center [565, 44] width 18 height 8
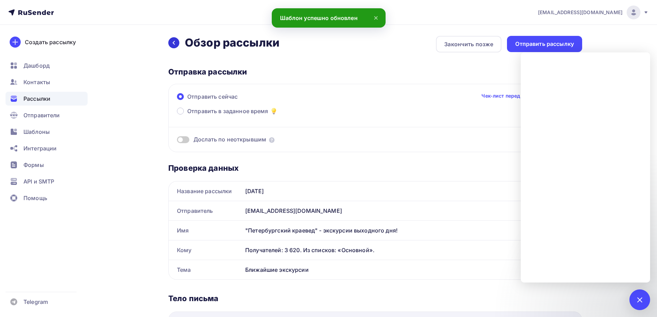
click at [174, 38] on div at bounding box center [173, 42] width 11 height 11
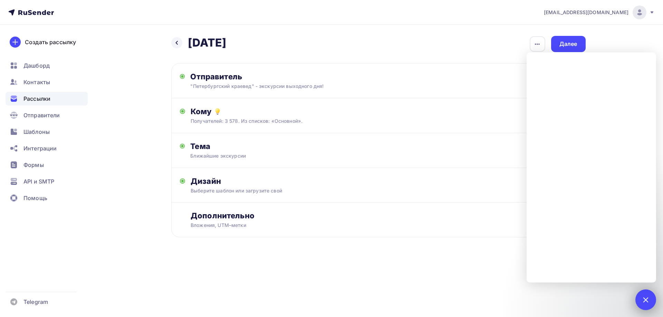
click at [645, 303] on div at bounding box center [645, 299] width 9 height 9
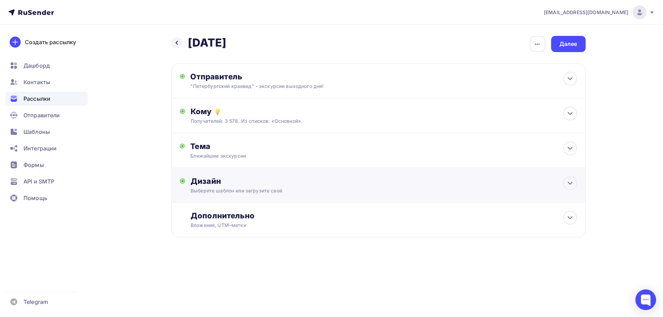
click at [268, 187] on div "Дизайн Выберите шаблон или загрузите свой Размер письма: 122 Kb Заменить шаблон…" at bounding box center [384, 185] width 386 height 18
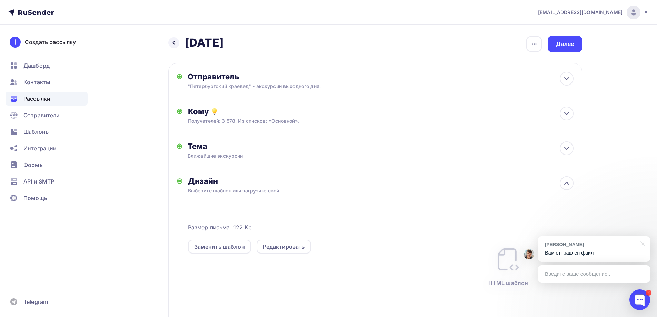
click at [226, 197] on div "Размер письма: 122 Kb Заменить шаблон Редактировать HTML шаблон" at bounding box center [381, 257] width 386 height 126
click at [227, 192] on div "Выберите шаблон или загрузите свой" at bounding box center [362, 190] width 348 height 7
click at [276, 245] on div "Редактировать" at bounding box center [284, 247] width 42 height 8
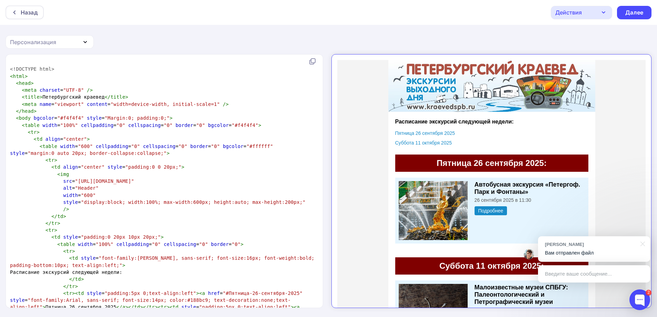
click at [169, 174] on pre "< img" at bounding box center [163, 174] width 309 height 7
type textarea "<!LOREMIP dolo> <sita> <cons> <adip elitsed="DOE-2" /> <tempo>Incididuntutl etd…"
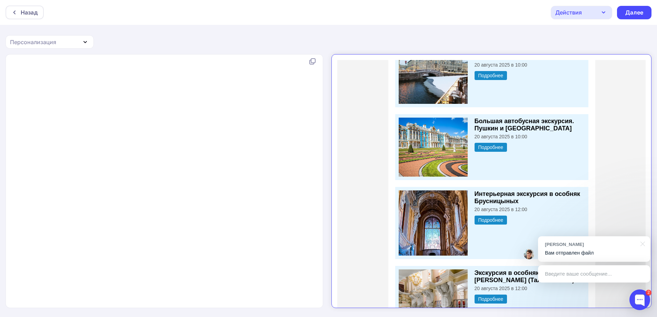
scroll to position [828, 0]
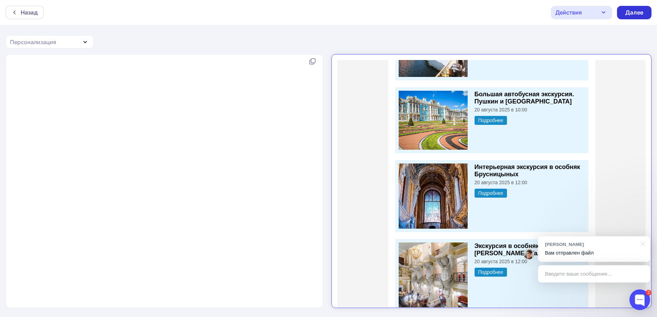
click at [629, 10] on div "Далее" at bounding box center [635, 13] width 18 height 8
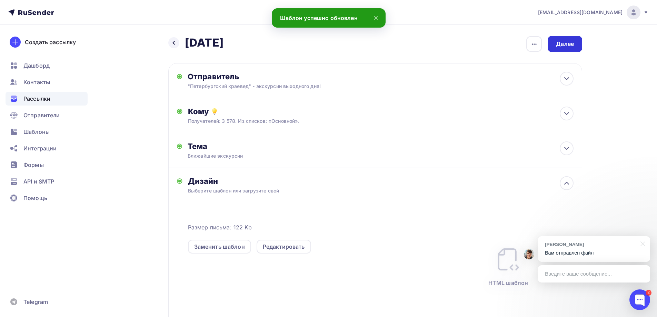
click at [557, 49] on div "Далее" at bounding box center [565, 44] width 35 height 16
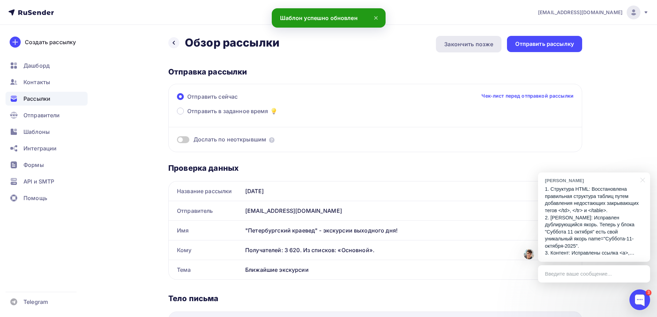
click at [461, 48] on div "Закончить позже" at bounding box center [469, 44] width 66 height 17
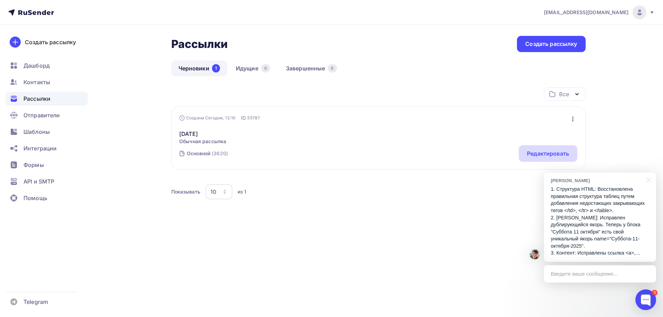
click at [535, 151] on div "Редактировать" at bounding box center [548, 153] width 42 height 8
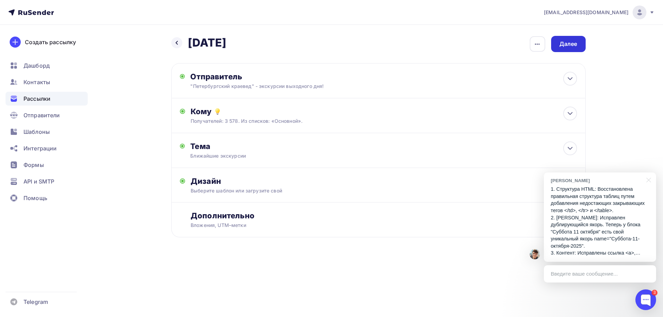
click at [566, 43] on div "Далее" at bounding box center [568, 44] width 18 height 8
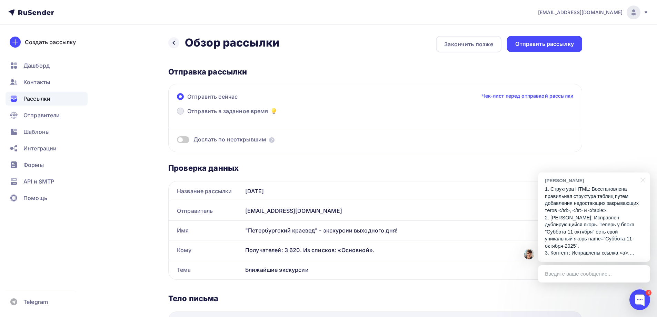
click at [246, 115] on span "Отправить в заданное время" at bounding box center [227, 111] width 81 height 8
click at [187, 115] on input "Отправить в заданное время" at bounding box center [187, 115] width 0 height 0
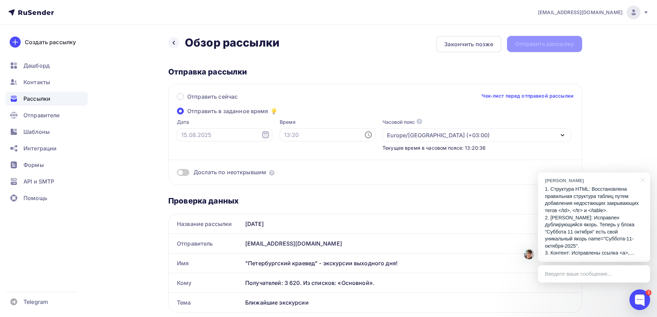
click at [262, 133] on icon at bounding box center [265, 134] width 7 height 7
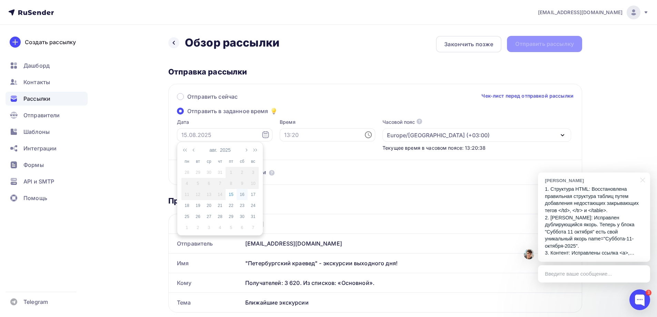
click at [243, 192] on div "16" at bounding box center [242, 195] width 11 height 6
type input "[DATE]"
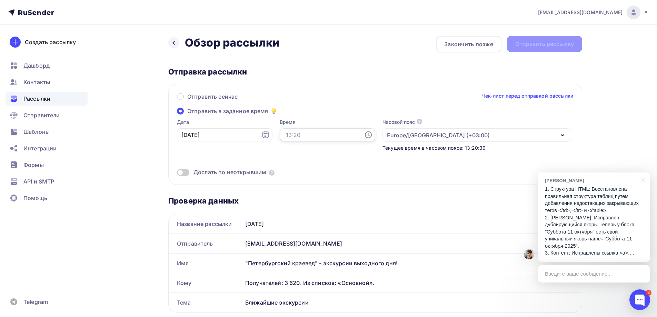
click at [326, 137] on input "text" at bounding box center [328, 134] width 96 height 13
click at [290, 194] on li "14" at bounding box center [290, 198] width 36 height 11
type input "14:00"
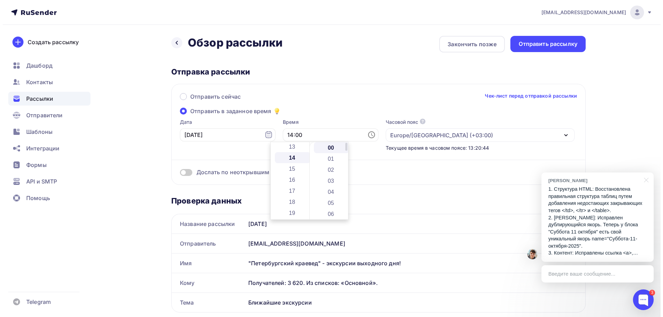
scroll to position [155, 0]
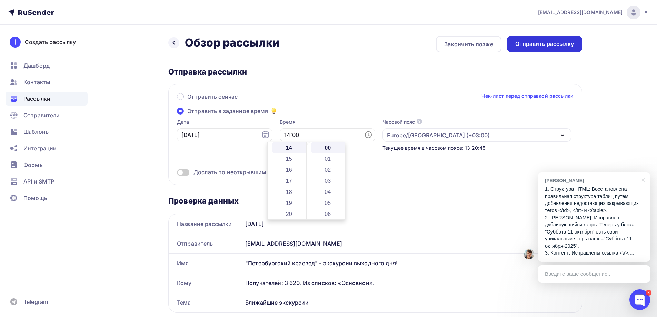
click at [553, 46] on div "Отправить рассылку" at bounding box center [545, 44] width 59 height 8
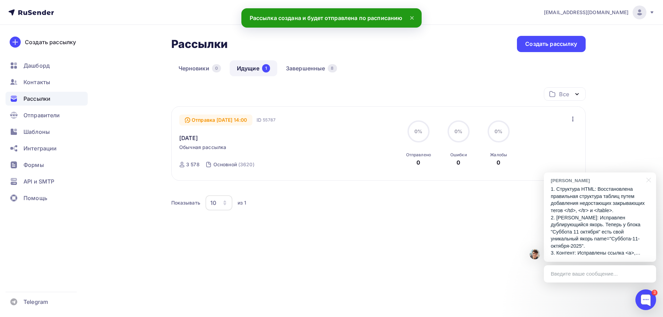
click at [590, 237] on p "1. Структура HTML: Восстановлена правильная структура таблиц путем добавления н…" at bounding box center [599, 221] width 98 height 71
